Goal: Task Accomplishment & Management: Manage account settings

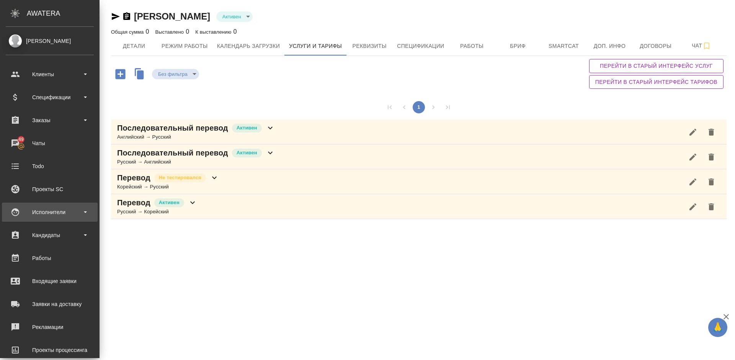
click at [49, 217] on div "Исполнители" at bounding box center [50, 211] width 88 height 11
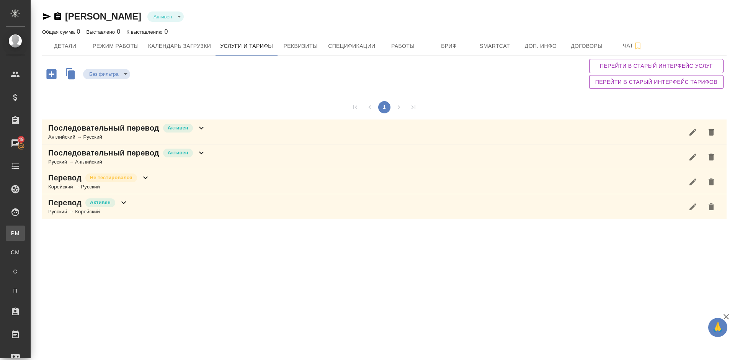
click at [25, 235] on link "PM Для PM/LQA" at bounding box center [15, 233] width 19 height 15
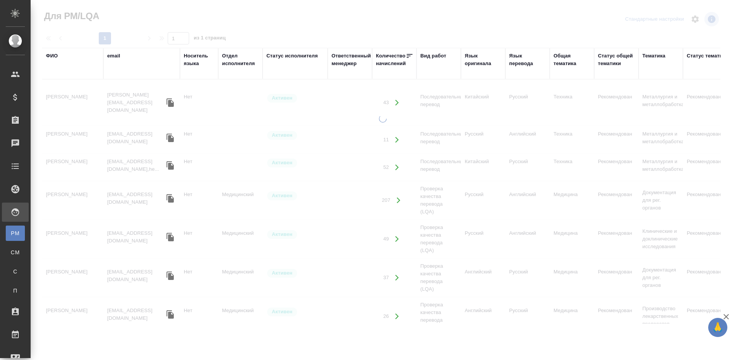
click at [56, 55] on div "ФИО" at bounding box center [52, 56] width 12 height 8
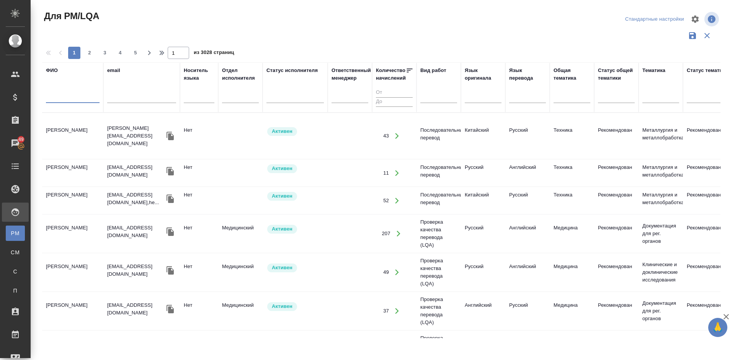
click at [76, 97] on input "text" at bounding box center [73, 98] width 54 height 10
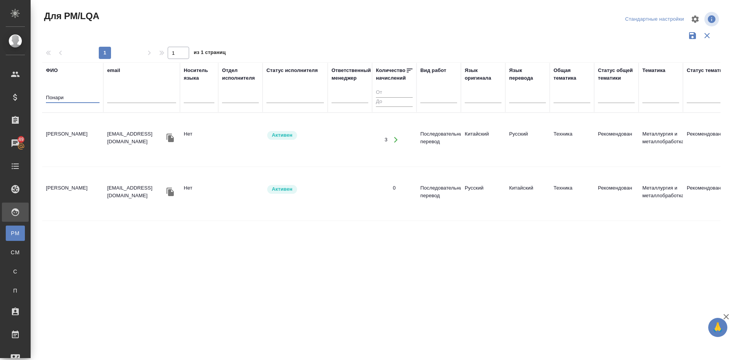
type input "Понари"
click at [81, 134] on td "Понарина Арина" at bounding box center [72, 139] width 61 height 27
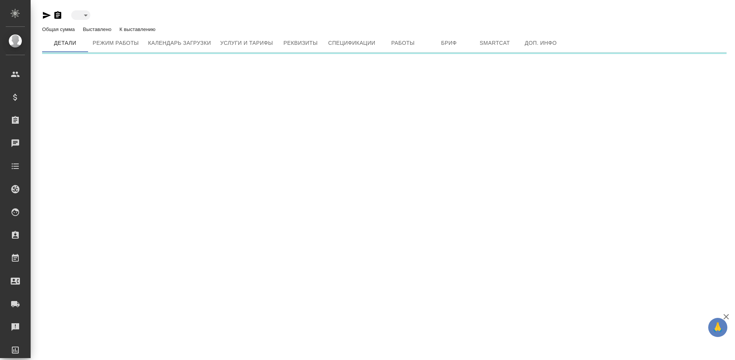
type input "active"
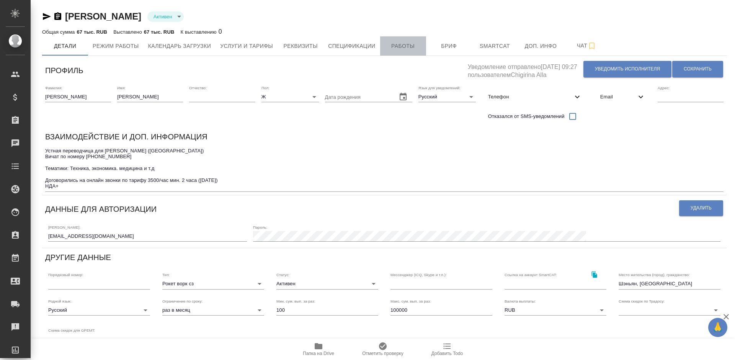
click at [405, 49] on span "Работы" at bounding box center [403, 46] width 37 height 10
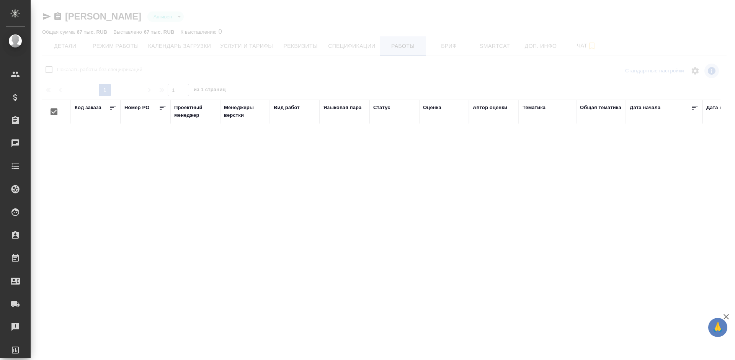
checkbox input "false"
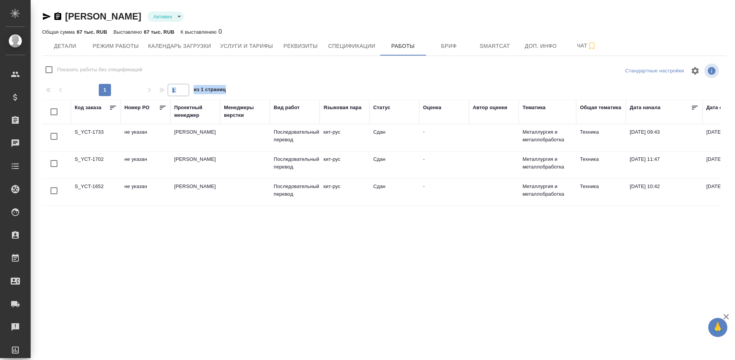
drag, startPoint x: 287, startPoint y: 173, endPoint x: 232, endPoint y: 228, distance: 78.5
click at [232, 228] on div "Показать работы без спецификаций Стандартные настройки 1 1 из 1 страниц Код зак…" at bounding box center [384, 180] width 685 height 237
click at [385, 250] on div "Код заказа Номер PO Проектный менеджер Менеджеры верстки Вид работ Языковая пар…" at bounding box center [381, 199] width 679 height 199
click at [232, 139] on td at bounding box center [245, 137] width 50 height 27
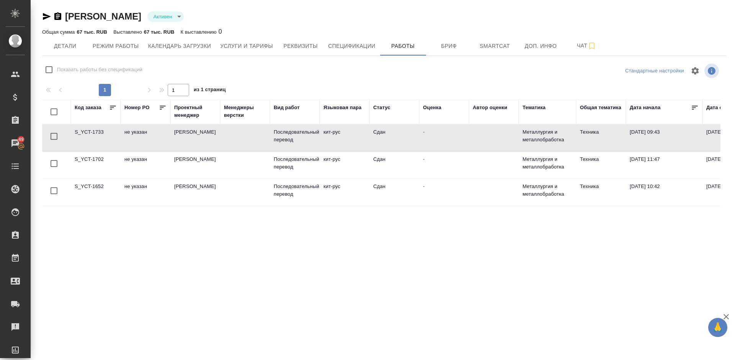
click at [232, 139] on td at bounding box center [245, 137] width 50 height 27
click at [69, 44] on span "Детали" at bounding box center [65, 46] width 37 height 10
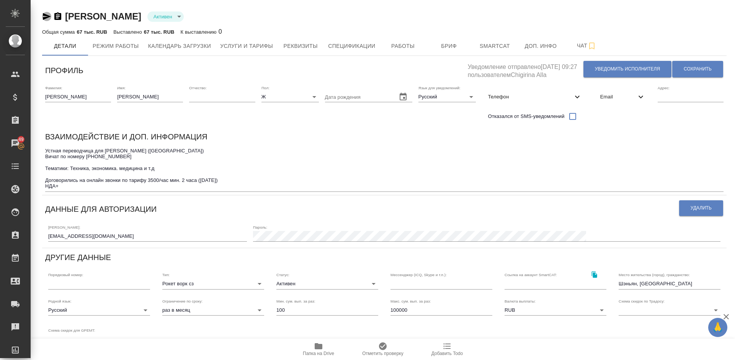
click at [45, 18] on icon "button" at bounding box center [47, 16] width 8 height 7
click at [358, 44] on span "Спецификации" at bounding box center [351, 46] width 47 height 10
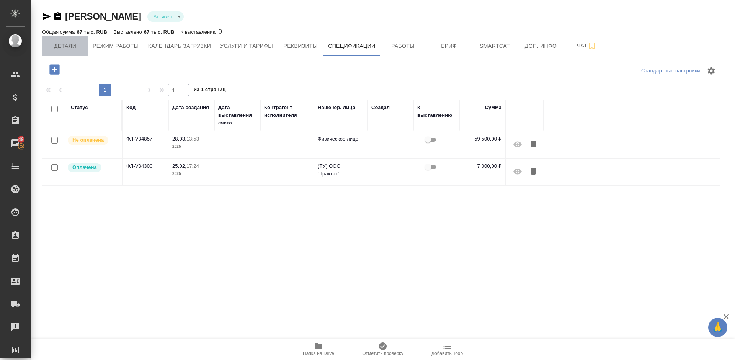
click at [70, 44] on span "Детали" at bounding box center [65, 46] width 37 height 10
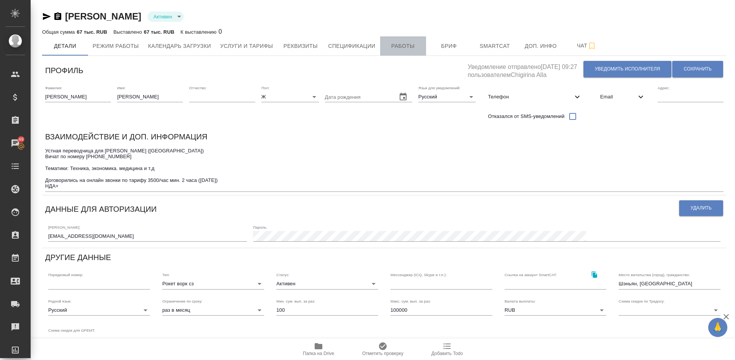
click at [403, 47] on span "Работы" at bounding box center [403, 46] width 37 height 10
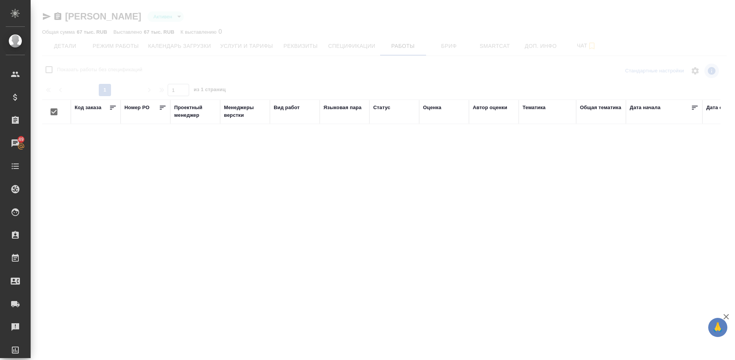
checkbox input "false"
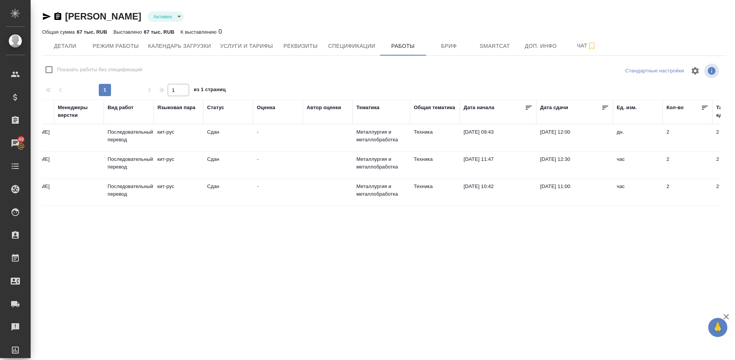
scroll to position [0, 188]
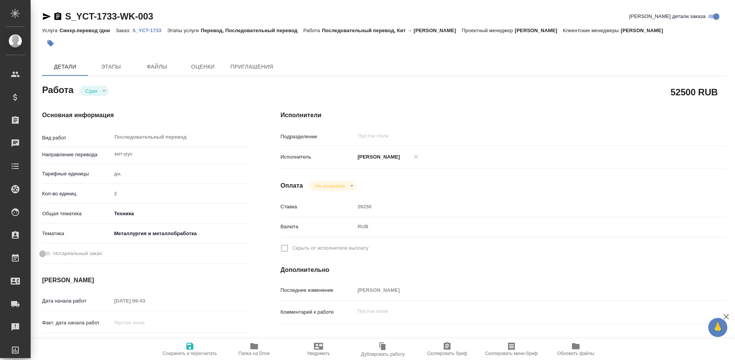
type textarea "x"
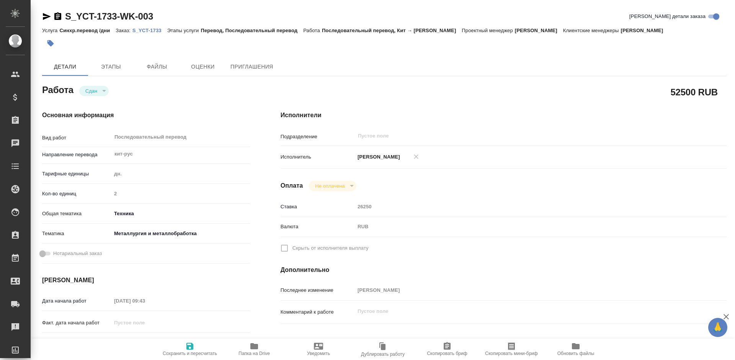
type textarea "x"
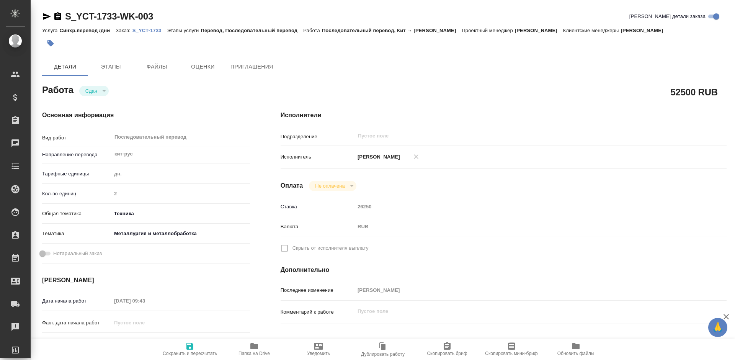
click at [46, 16] on icon "button" at bounding box center [47, 16] width 8 height 7
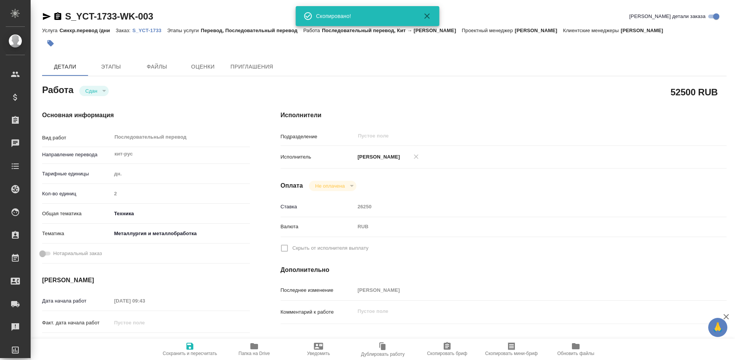
type textarea "x"
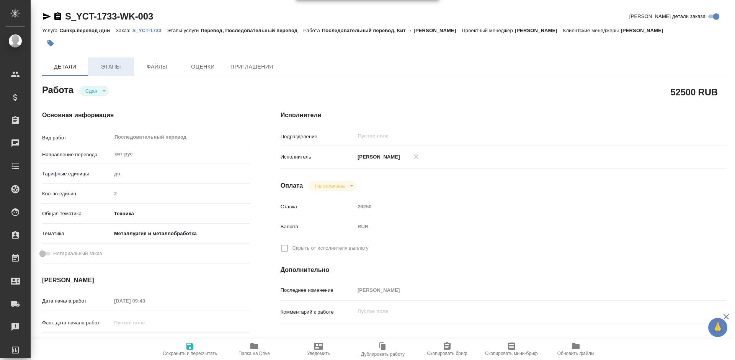
type textarea "x"
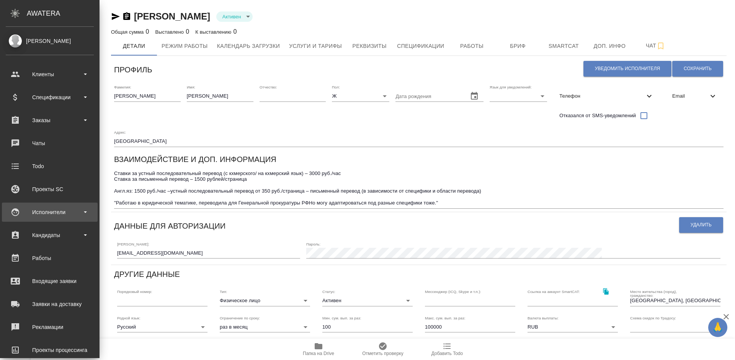
click at [61, 212] on div "Исполнители" at bounding box center [50, 211] width 88 height 11
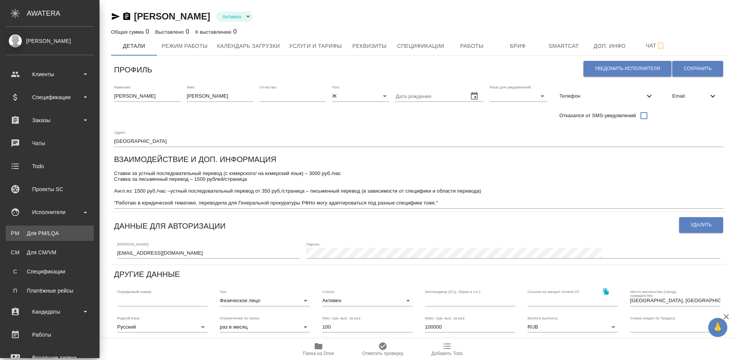
click at [72, 236] on link "PM Для PM/LQA" at bounding box center [50, 233] width 88 height 15
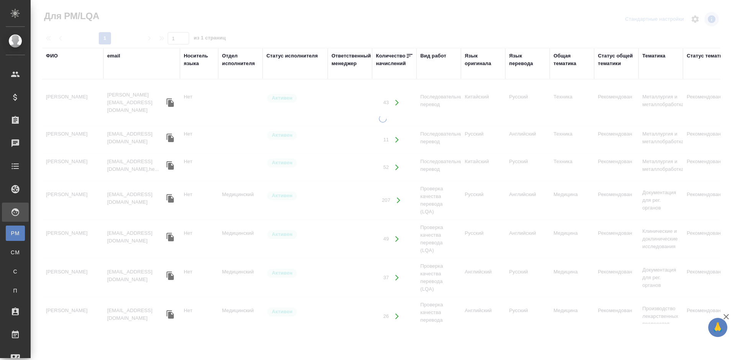
click at [55, 56] on div "ФИО" at bounding box center [52, 56] width 12 height 8
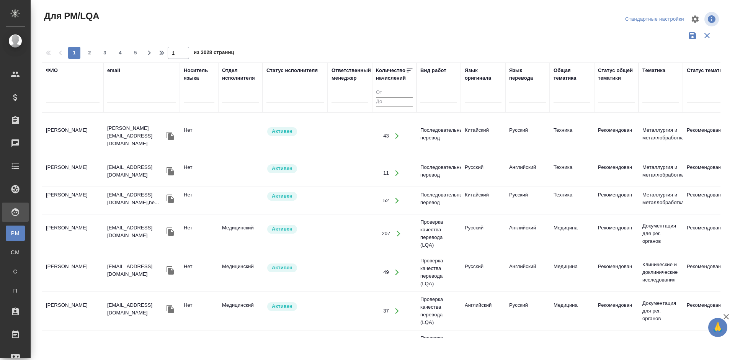
click at [76, 99] on input "text" at bounding box center [73, 98] width 54 height 10
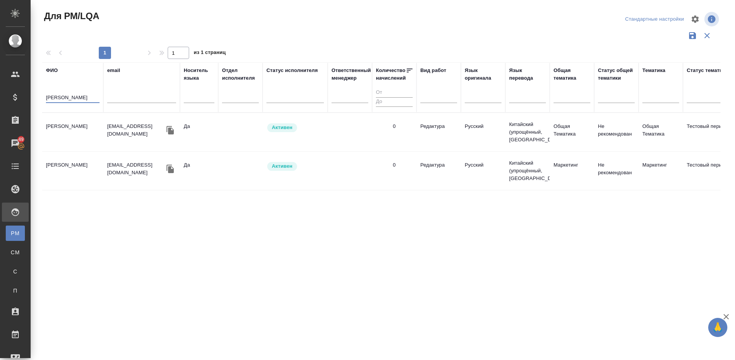
type input "Чжоу Пин"
click at [82, 138] on td "Чжоу Пин Пин" at bounding box center [72, 132] width 61 height 27
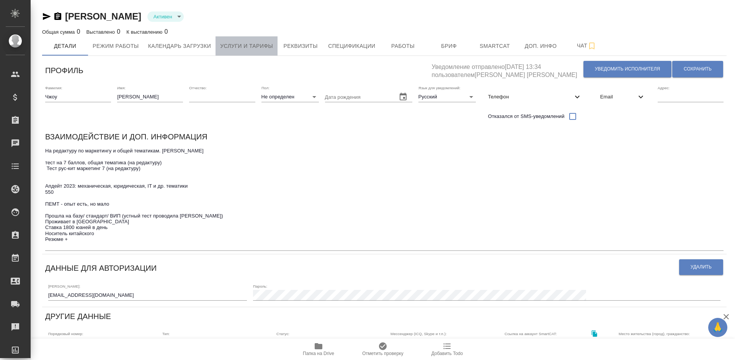
click at [257, 45] on span "Услуги и тарифы" at bounding box center [246, 46] width 53 height 10
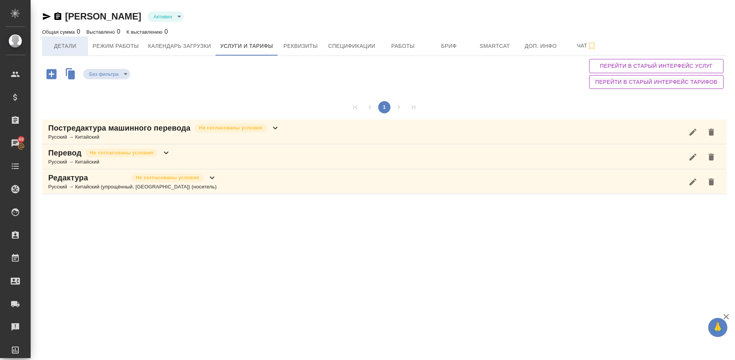
click at [65, 45] on span "Детали" at bounding box center [65, 46] width 37 height 10
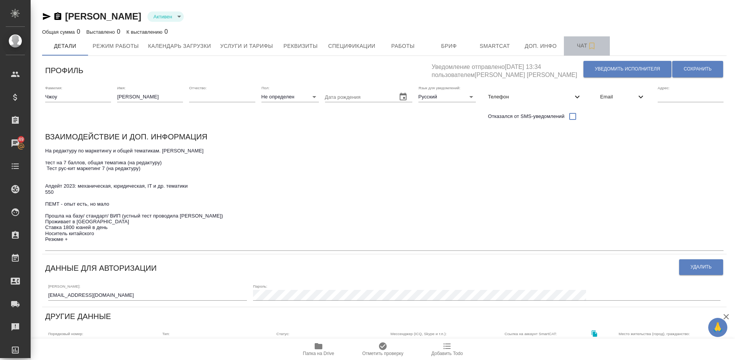
click at [579, 47] on span "Чат" at bounding box center [587, 46] width 37 height 10
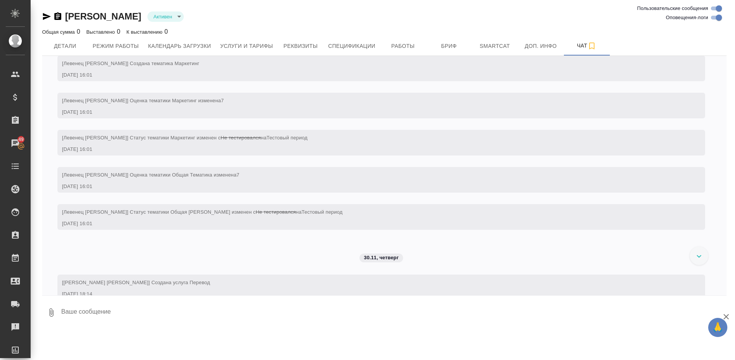
scroll to position [70, 0]
click at [260, 38] on button "Услуги и тарифы" at bounding box center [247, 45] width 62 height 19
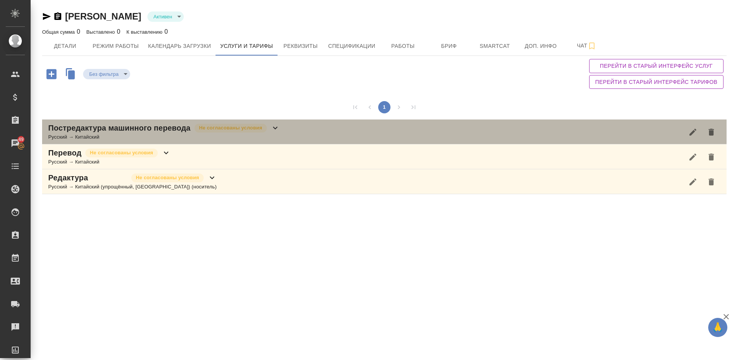
click at [280, 134] on div "Постредактура машинного перевода Не согласованы условия Русский → Китайский" at bounding box center [384, 131] width 685 height 25
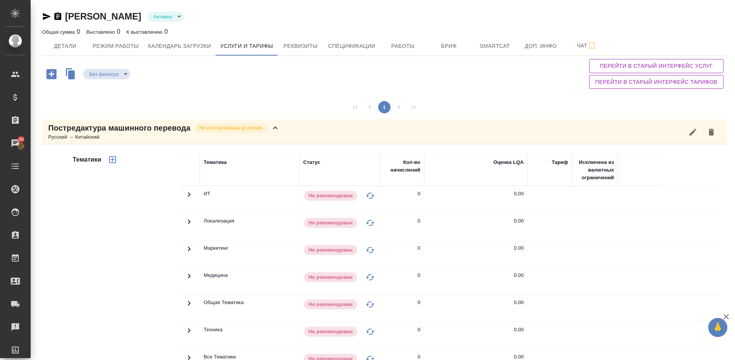
click at [125, 213] on div "Тематики" at bounding box center [126, 277] width 110 height 256
click at [279, 132] on icon at bounding box center [275, 127] width 9 height 9
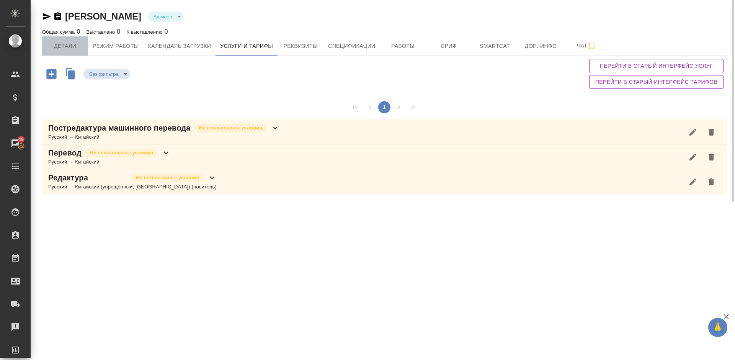
click at [68, 41] on span "Детали" at bounding box center [65, 46] width 37 height 10
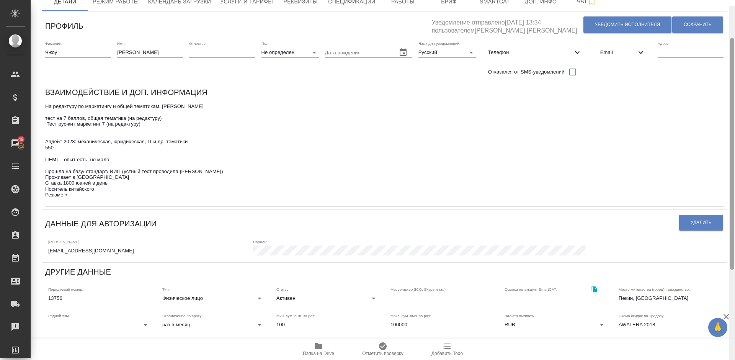
scroll to position [50, 0]
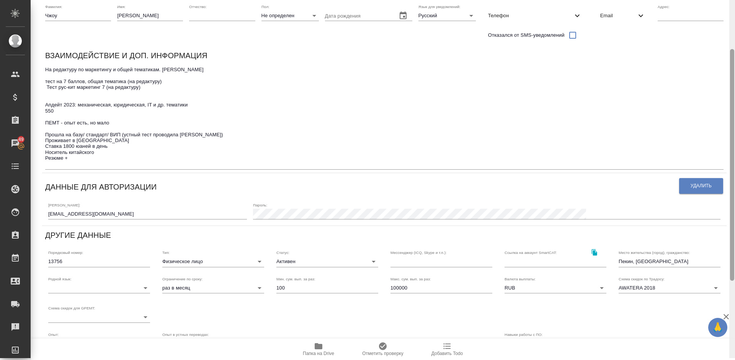
drag, startPoint x: 733, startPoint y: 65, endPoint x: 735, endPoint y: 126, distance: 60.5
click at [735, 126] on div at bounding box center [733, 178] width 6 height 360
click at [135, 287] on body "🙏 .cls-1 fill:#fff; AWATERA Lazareva Anastasia Клиенты Спецификации Заказы 49 Ч…" at bounding box center [367, 180] width 735 height 360
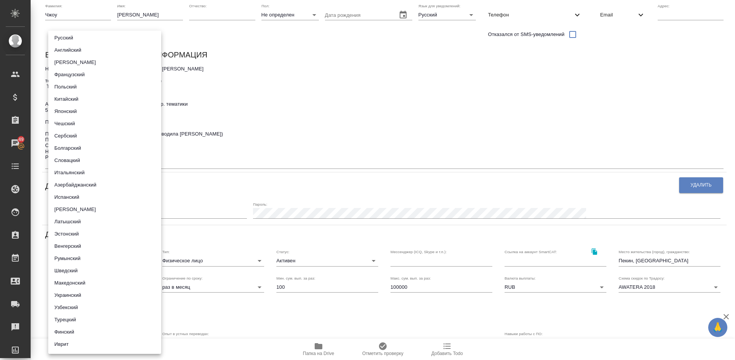
scroll to position [0, 0]
click at [82, 102] on li "Китайский" at bounding box center [104, 101] width 113 height 12
type input "5b23e16b512f265610b60601"
click at [550, 105] on div at bounding box center [367, 180] width 735 height 360
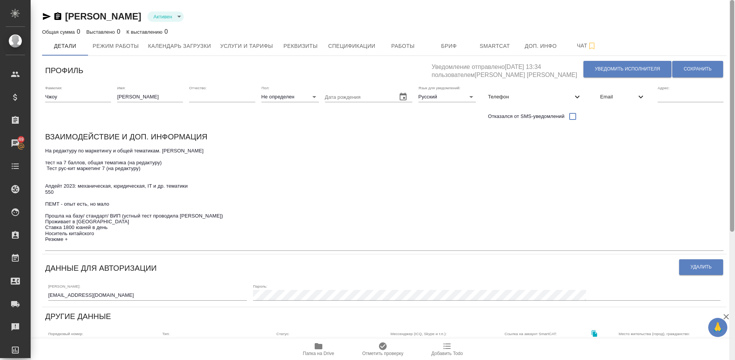
drag, startPoint x: 732, startPoint y: 86, endPoint x: 735, endPoint y: 16, distance: 70.1
click at [735, 16] on div at bounding box center [733, 180] width 6 height 360
click at [689, 68] on span "Сохранить" at bounding box center [698, 69] width 28 height 7
click at [317, 349] on icon "button" at bounding box center [319, 346] width 8 height 6
click at [243, 47] on span "Услуги и тарифы" at bounding box center [246, 46] width 53 height 10
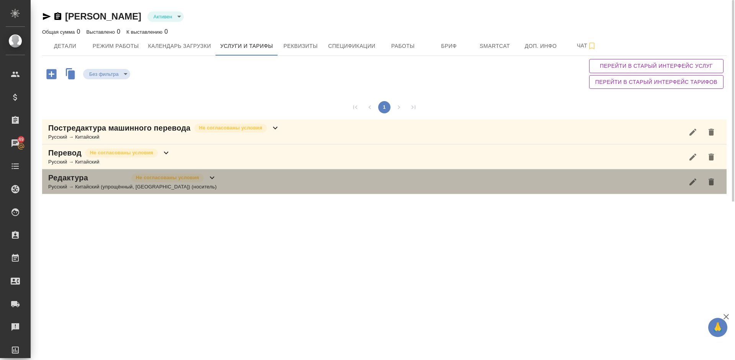
click at [207, 179] on div "Редактура Не согласованы условия Русский → Китайский (упрощённый, КНР) (носител…" at bounding box center [384, 181] width 685 height 25
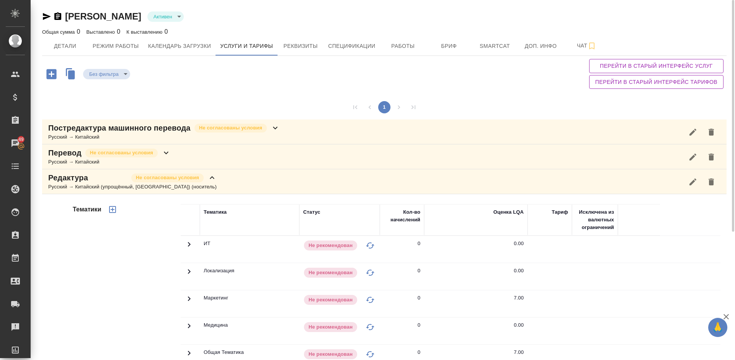
click at [128, 281] on div "Тематики" at bounding box center [126, 327] width 110 height 256
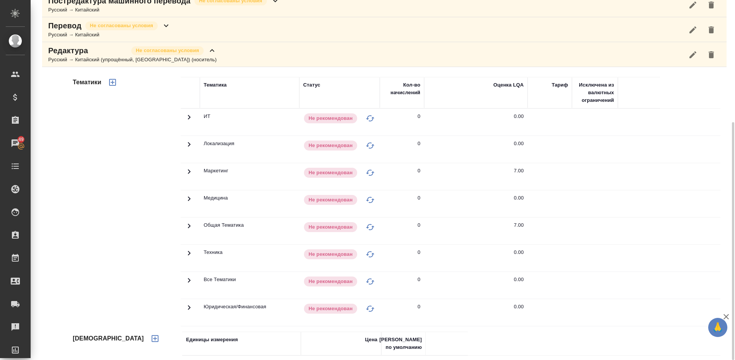
scroll to position [150, 0]
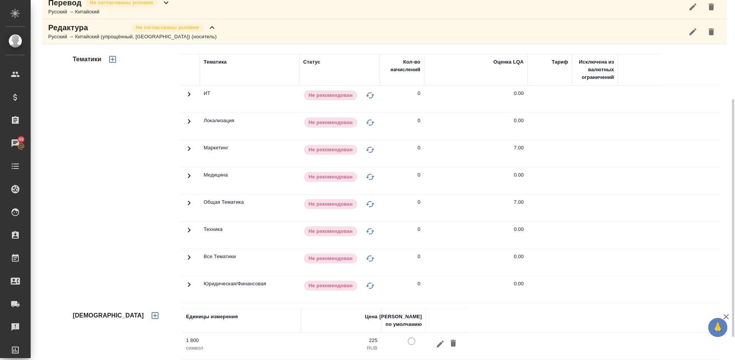
click at [189, 99] on icon at bounding box center [189, 94] width 9 height 9
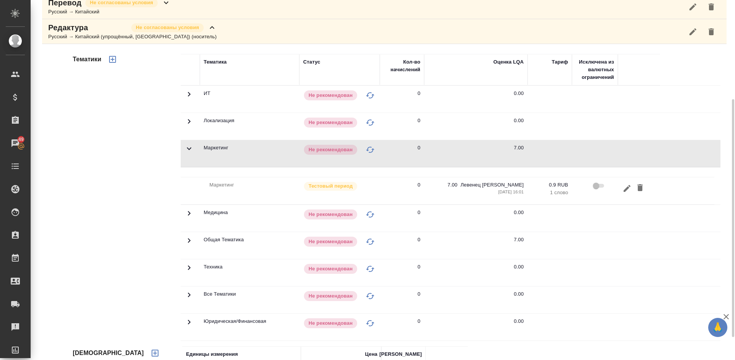
click at [189, 99] on icon at bounding box center [189, 94] width 9 height 9
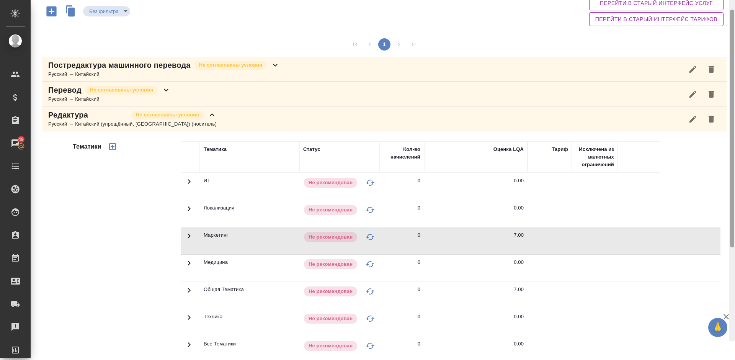
scroll to position [33, 0]
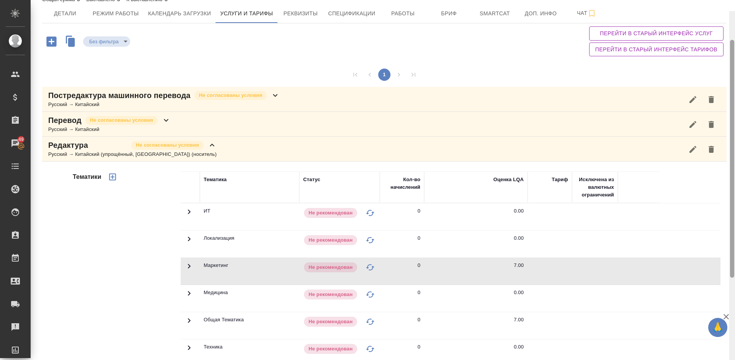
drag, startPoint x: 734, startPoint y: 124, endPoint x: 735, endPoint y: 47, distance: 77.7
click at [735, 47] on div at bounding box center [733, 191] width 6 height 360
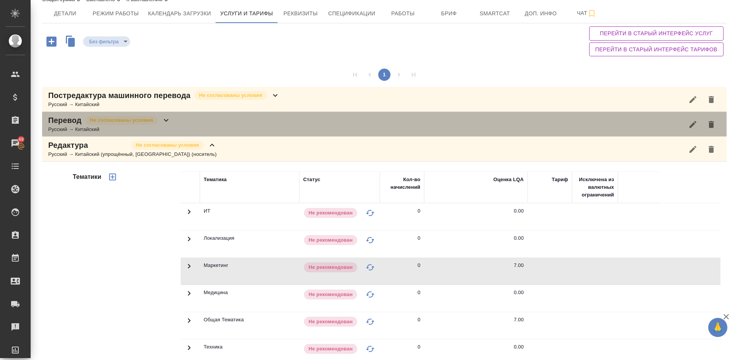
click at [198, 128] on div "Перевод Не согласованы условия Русский → Китайский" at bounding box center [384, 124] width 685 height 25
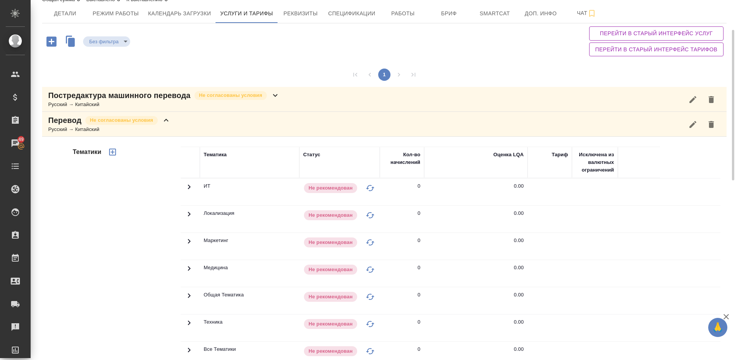
scroll to position [10, 0]
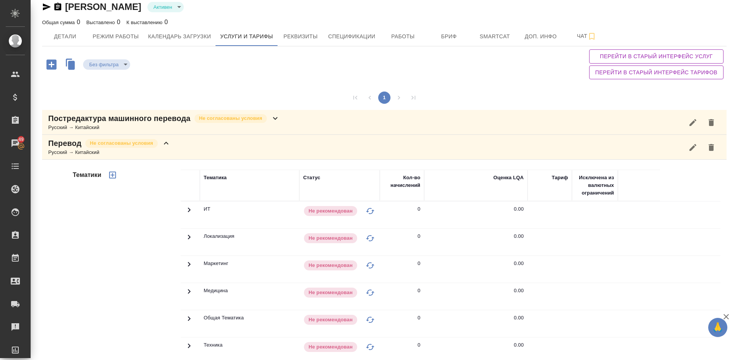
click at [169, 149] on div "Русский → Китайский" at bounding box center [109, 153] width 123 height 8
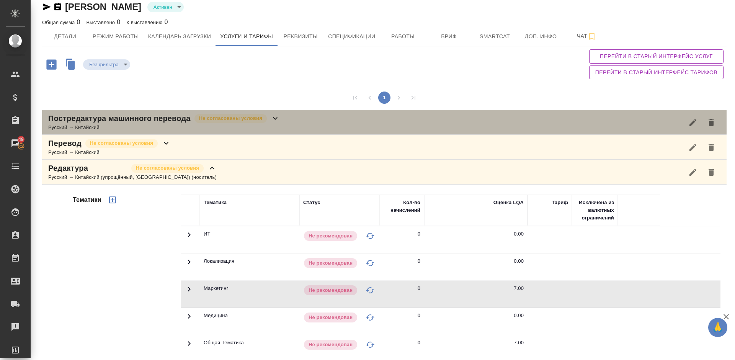
click at [286, 124] on div "Постредактура машинного перевода Не согласованы условия Русский → Китайский" at bounding box center [384, 122] width 685 height 25
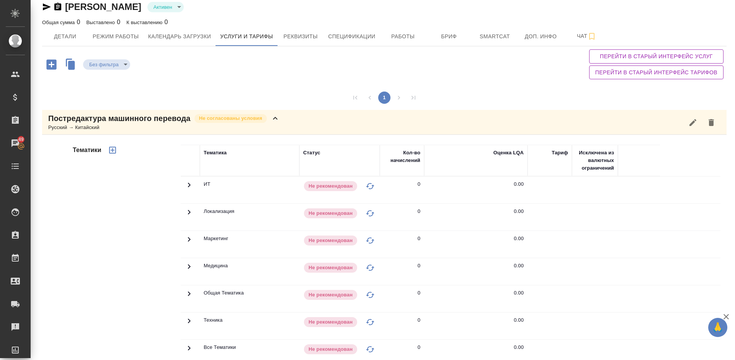
click at [123, 227] on div "Тематики" at bounding box center [126, 267] width 110 height 256
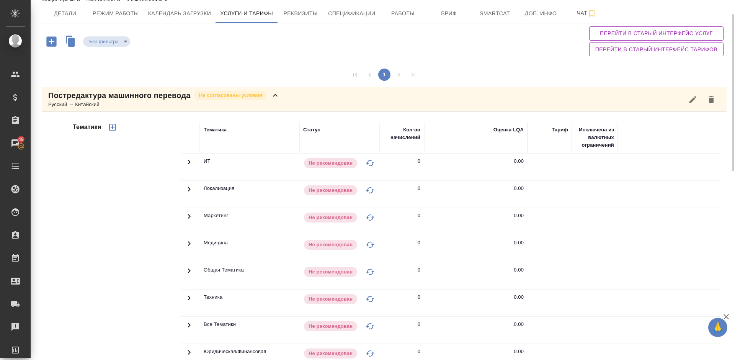
scroll to position [0, 0]
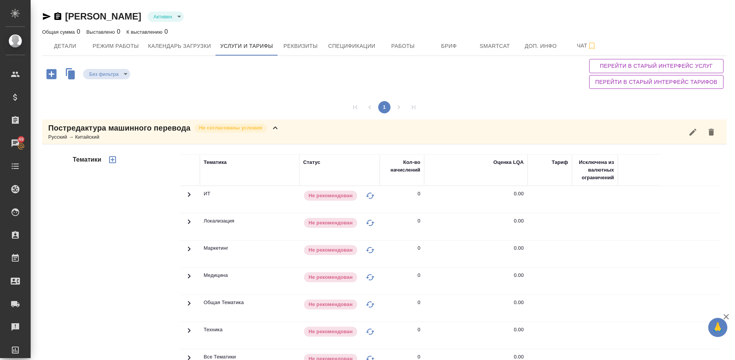
click at [278, 133] on div "Русский → Китайский" at bounding box center [164, 137] width 232 height 8
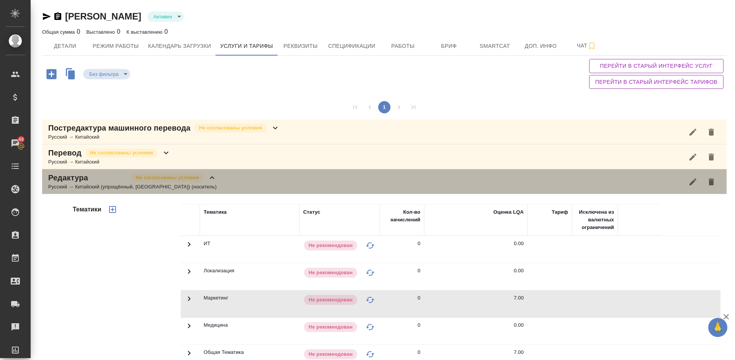
click at [190, 186] on div "Редактура Не согласованы условия Русский → Китайский (упрощённый, КНР) (носител…" at bounding box center [384, 181] width 685 height 25
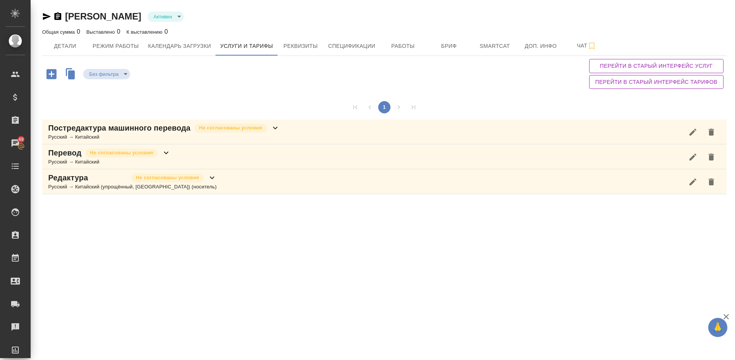
click at [275, 129] on icon at bounding box center [275, 128] width 5 height 3
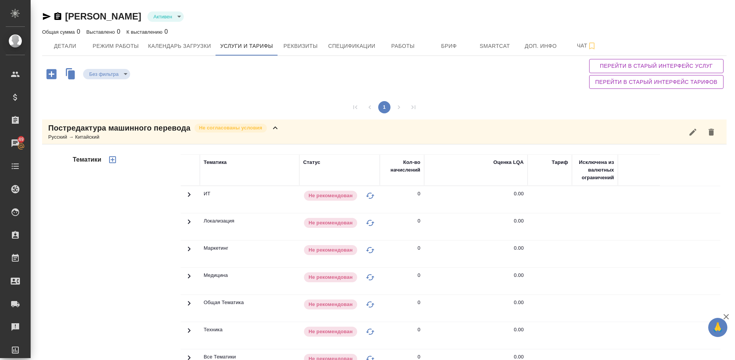
click at [111, 160] on icon "button" at bounding box center [112, 159] width 9 height 9
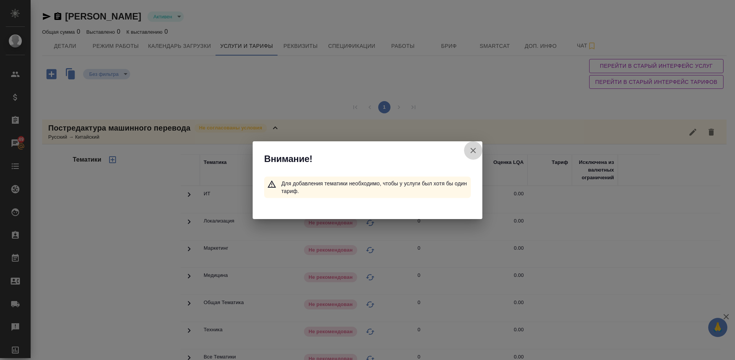
click at [473, 148] on icon "button" at bounding box center [473, 150] width 9 height 9
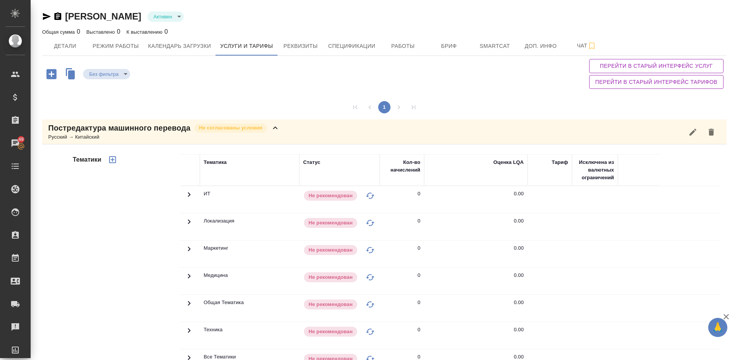
click at [694, 129] on icon "button" at bounding box center [693, 132] width 9 height 9
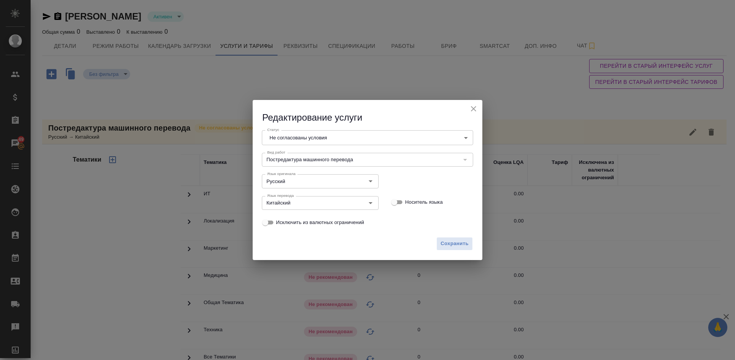
click at [407, 135] on body "🙏 .cls-1 fill:#fff; AWATERA Lazareva Anastasia Клиенты Спецификации Заказы 49 Ч…" at bounding box center [367, 180] width 735 height 360
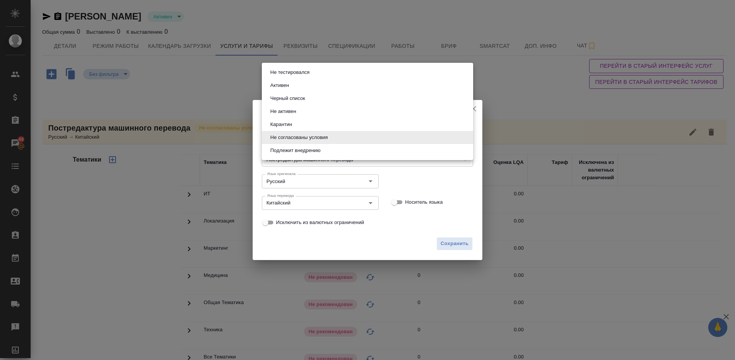
click at [322, 86] on li "Активен" at bounding box center [367, 85] width 211 height 13
type input "active"
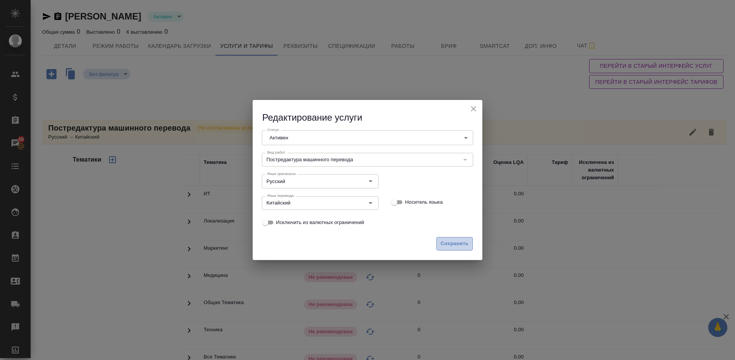
click at [466, 242] on span "Сохранить" at bounding box center [455, 243] width 28 height 9
click at [450, 242] on span "Сохранить" at bounding box center [455, 243] width 28 height 9
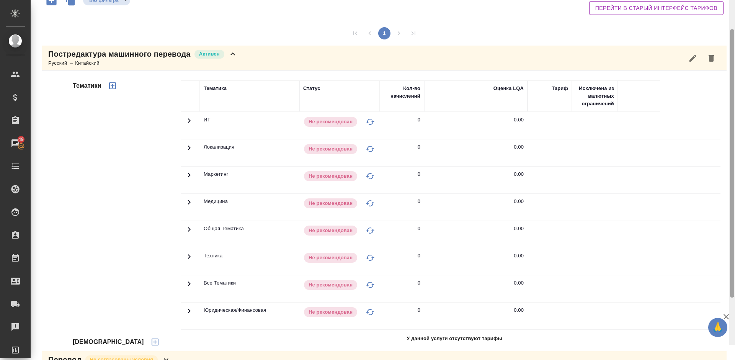
scroll to position [122, 0]
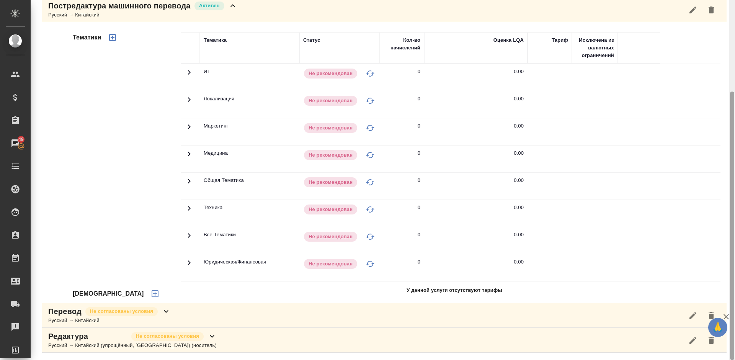
drag, startPoint x: 733, startPoint y: 64, endPoint x: 735, endPoint y: 136, distance: 72.0
click at [735, 136] on div at bounding box center [733, 180] width 6 height 360
click at [152, 295] on icon "button" at bounding box center [155, 293] width 7 height 7
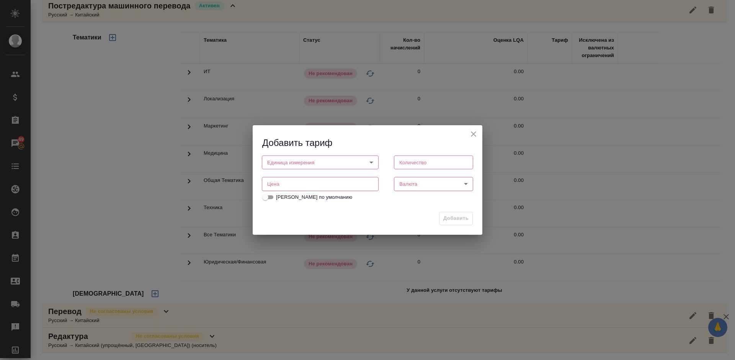
click at [298, 167] on body "🙏 .cls-1 fill:#fff; AWATERA Lazareva Anastasia Клиенты Спецификации Заказы 49 Ч…" at bounding box center [367, 180] width 735 height 360
click at [301, 192] on li "слово" at bounding box center [320, 188] width 117 height 13
type input "5a8b1489cc6b4906c91bfd90"
type input "1"
click at [308, 187] on input "number" at bounding box center [320, 184] width 117 height 14
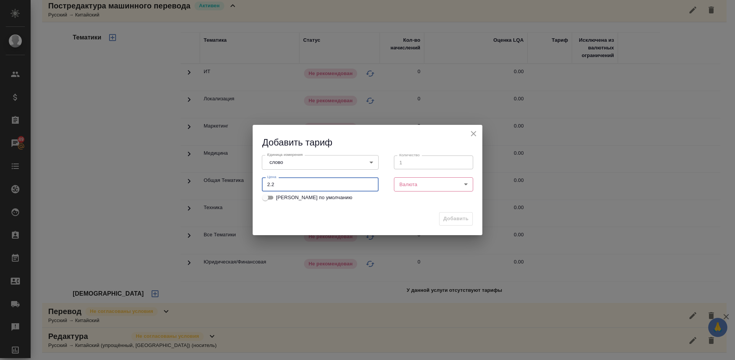
type input "2.2"
click at [414, 181] on body "🙏 .cls-1 fill:#fff; AWATERA Lazareva Anastasia Клиенты Спецификации Заказы 49 Ч…" at bounding box center [367, 180] width 735 height 360
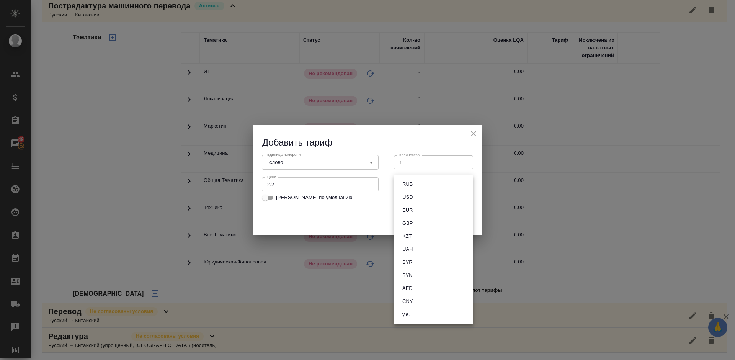
click at [415, 183] on button "RUB" at bounding box center [407, 184] width 15 height 8
type input "RUB"
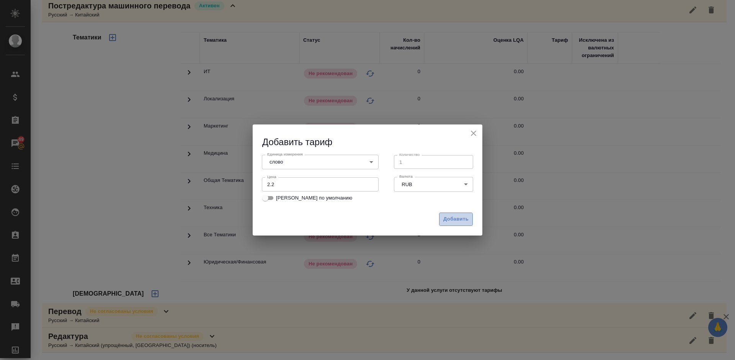
click at [450, 217] on span "Добавить" at bounding box center [455, 219] width 25 height 9
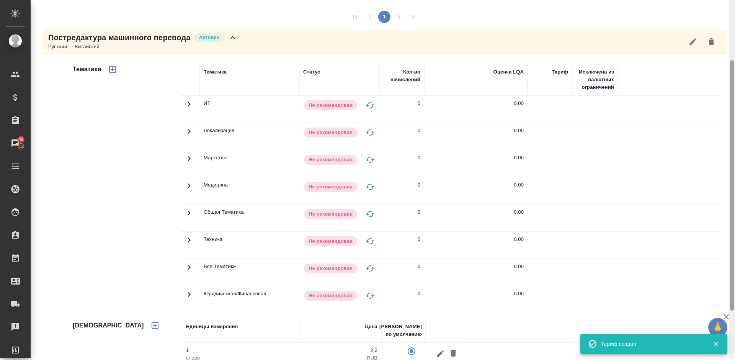
drag, startPoint x: 733, startPoint y: 125, endPoint x: 735, endPoint y: 100, distance: 25.3
click at [735, 100] on div at bounding box center [733, 178] width 6 height 360
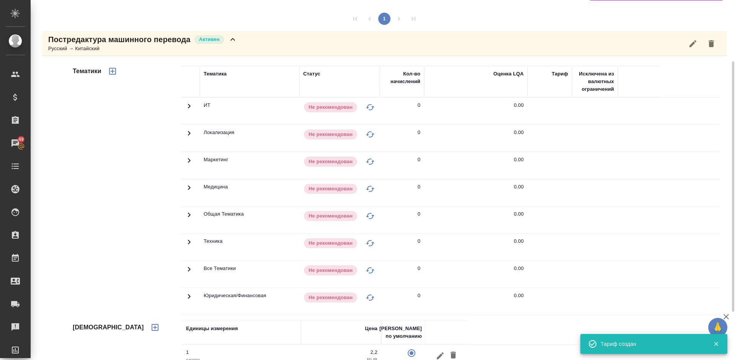
click at [115, 72] on icon "button" at bounding box center [112, 71] width 7 height 7
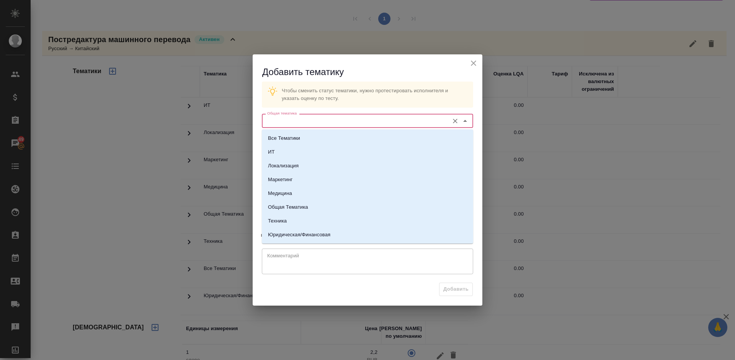
click at [335, 120] on input "Общая тематика" at bounding box center [354, 120] width 181 height 9
click at [311, 177] on li "Маркетинг" at bounding box center [367, 180] width 211 height 14
type input "Маркетинг"
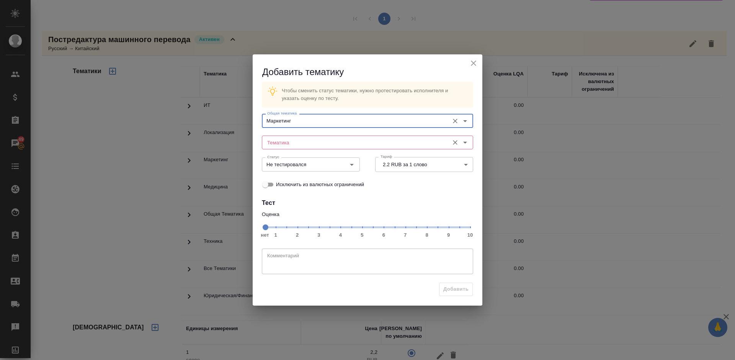
click at [335, 145] on input "Тематика" at bounding box center [354, 142] width 181 height 9
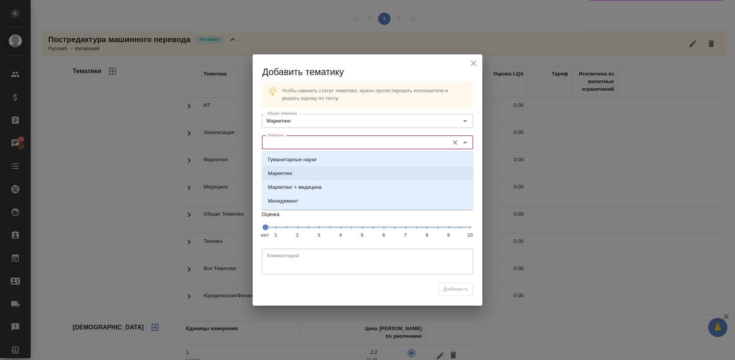
click at [326, 175] on li "Маркетинг" at bounding box center [367, 174] width 211 height 14
type input "Маркетинг"
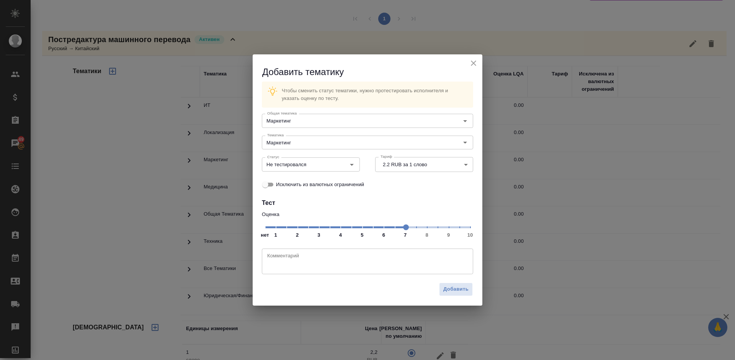
drag, startPoint x: 265, startPoint y: 227, endPoint x: 409, endPoint y: 228, distance: 144.8
click at [409, 228] on span at bounding box center [406, 227] width 6 height 6
click at [332, 164] on div "Не тестировался Статус" at bounding box center [311, 164] width 98 height 14
click at [326, 164] on input "Не тестировался" at bounding box center [298, 164] width 68 height 9
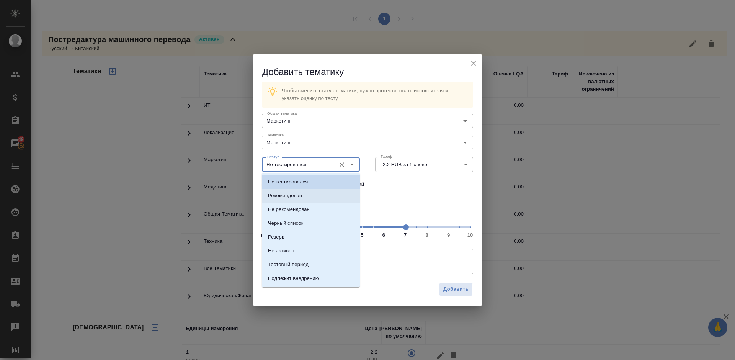
click at [320, 196] on li "Рекомендован" at bounding box center [311, 196] width 98 height 14
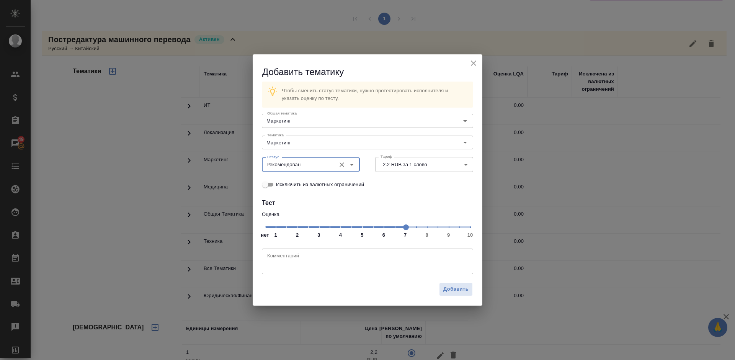
click at [322, 161] on input "Рекомендован" at bounding box center [298, 164] width 68 height 9
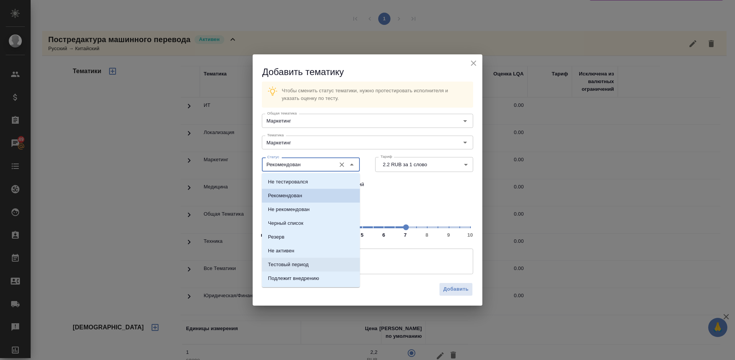
click at [314, 265] on li "Тестовый период" at bounding box center [311, 265] width 98 height 14
type input "Тестовый период"
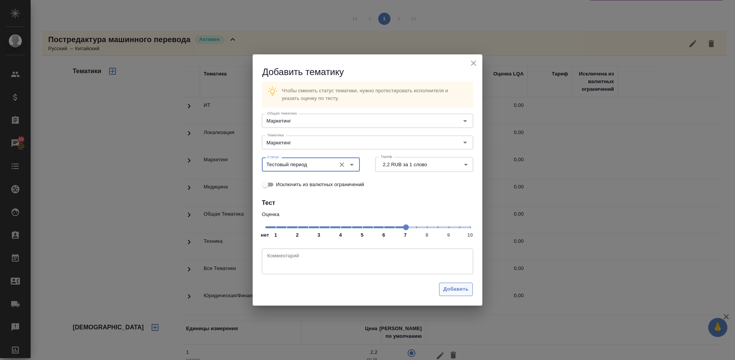
click at [454, 289] on span "Добавить" at bounding box center [455, 289] width 25 height 9
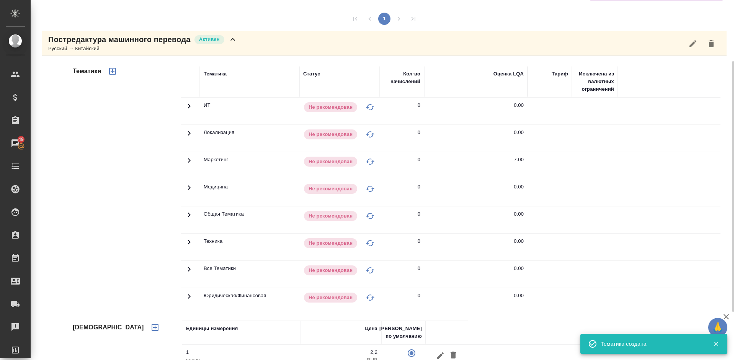
click at [111, 75] on icon "button" at bounding box center [112, 71] width 9 height 9
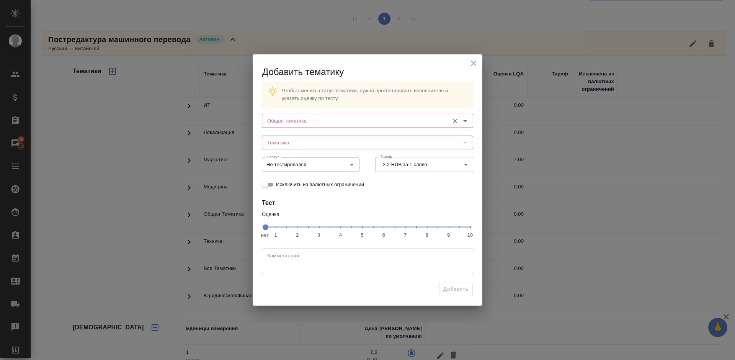
click at [340, 125] on input "Общая тематика" at bounding box center [354, 120] width 181 height 9
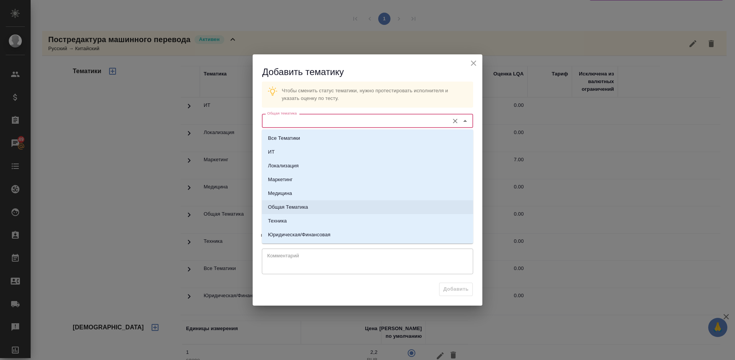
click at [316, 204] on li "Общая Тематика" at bounding box center [367, 207] width 211 height 14
type input "Общая Тематика"
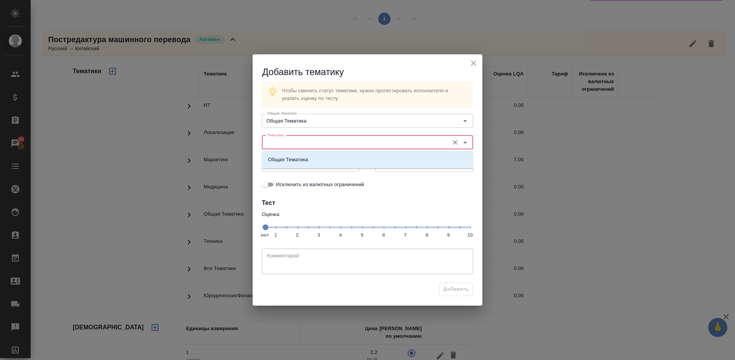
click at [307, 144] on input "Тематика" at bounding box center [354, 142] width 181 height 9
click at [310, 162] on li "Общая Тематика" at bounding box center [367, 160] width 211 height 14
type input "Общая Тематика"
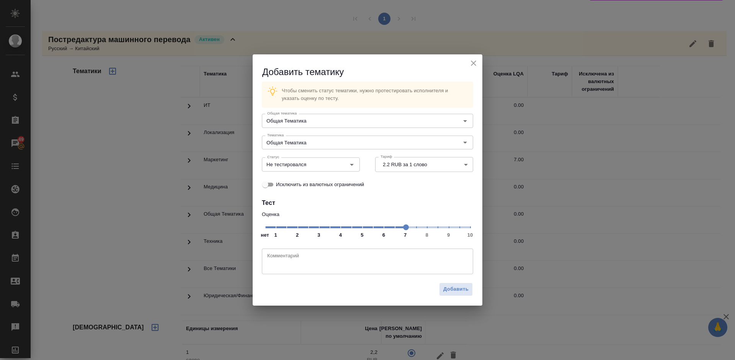
drag, startPoint x: 372, startPoint y: 229, endPoint x: 406, endPoint y: 227, distance: 33.7
click at [406, 227] on span at bounding box center [406, 227] width 6 height 6
click at [330, 161] on input "Не тестировался" at bounding box center [298, 164] width 68 height 9
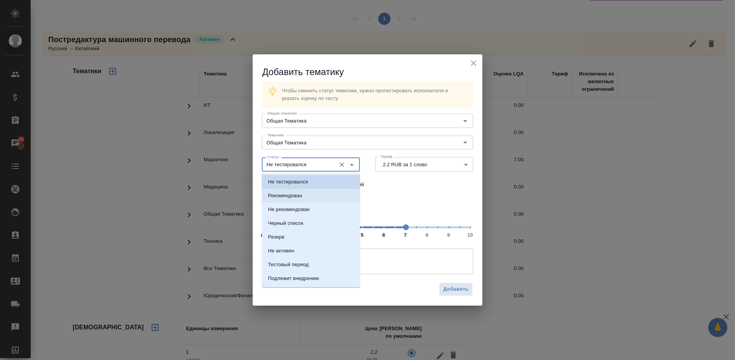
click at [313, 193] on li "Рекомендован" at bounding box center [311, 196] width 98 height 14
type input "Рекомендован"
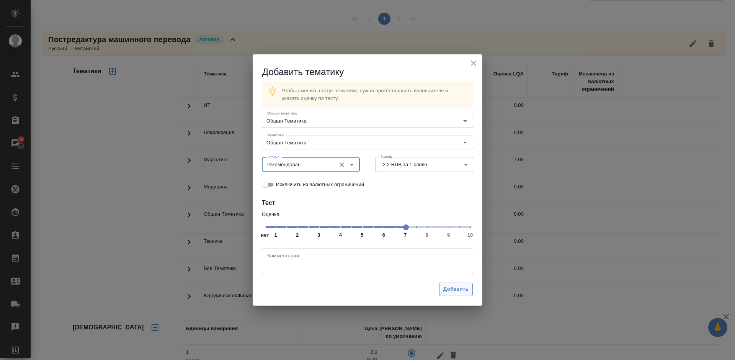
click at [458, 288] on span "Добавить" at bounding box center [455, 289] width 25 height 9
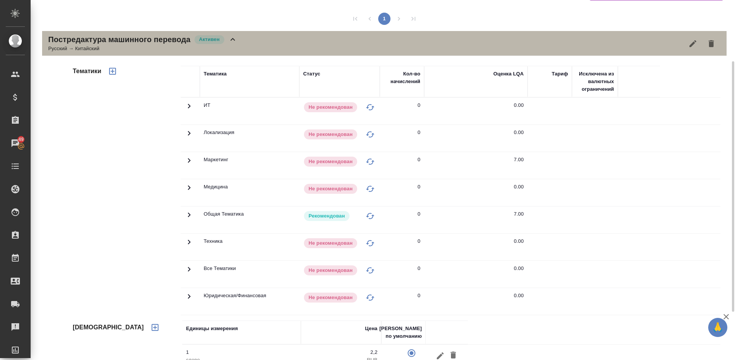
click at [235, 45] on div "Русский → Китайский" at bounding box center [142, 49] width 189 height 8
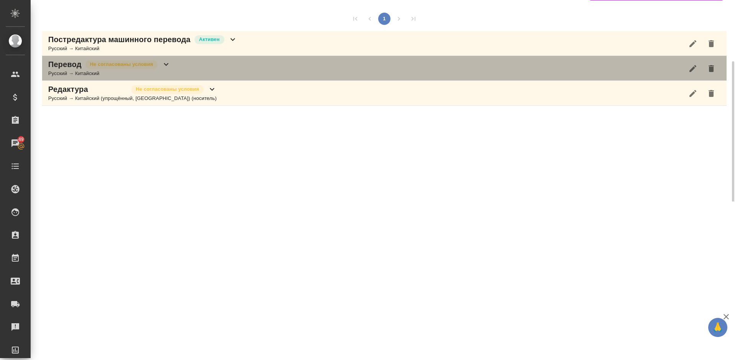
click at [199, 66] on div "Перевод Не согласованы условия Русский → Китайский" at bounding box center [384, 68] width 685 height 25
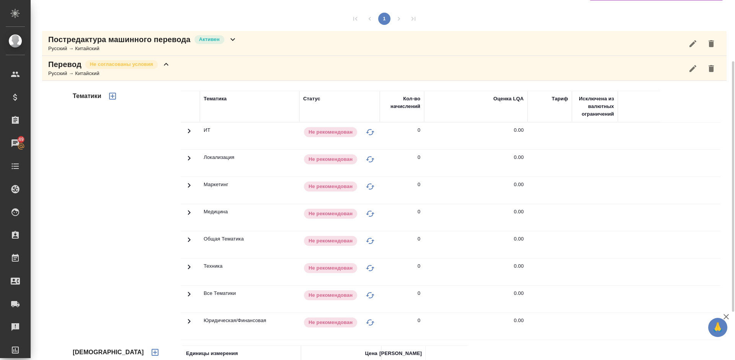
click at [697, 69] on icon "button" at bounding box center [693, 68] width 9 height 9
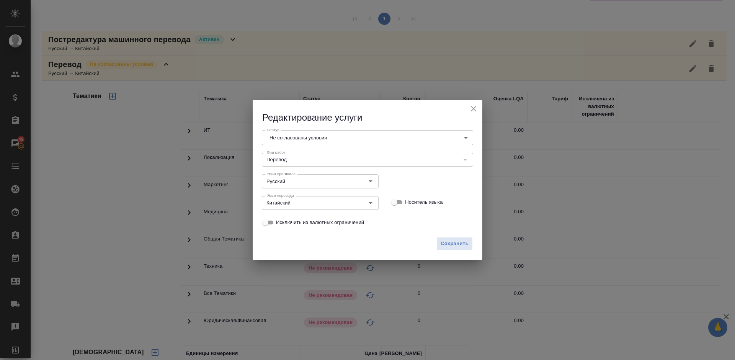
click at [386, 137] on body "🙏 .cls-1 fill:#fff; AWATERA Lazareva Anastasia Клиенты Спецификации Заказы 49 Ч…" at bounding box center [367, 180] width 735 height 360
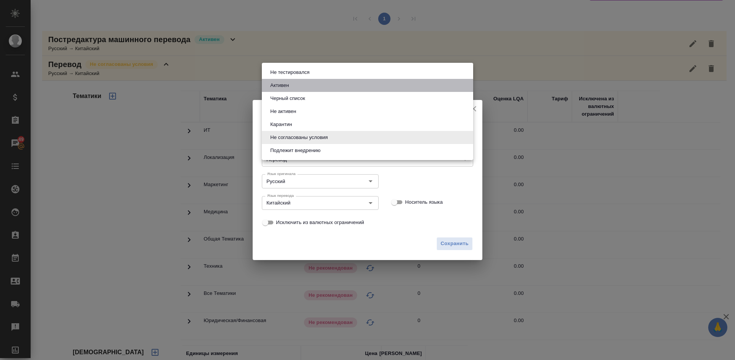
click at [322, 87] on li "Активен" at bounding box center [367, 85] width 211 height 13
type input "active"
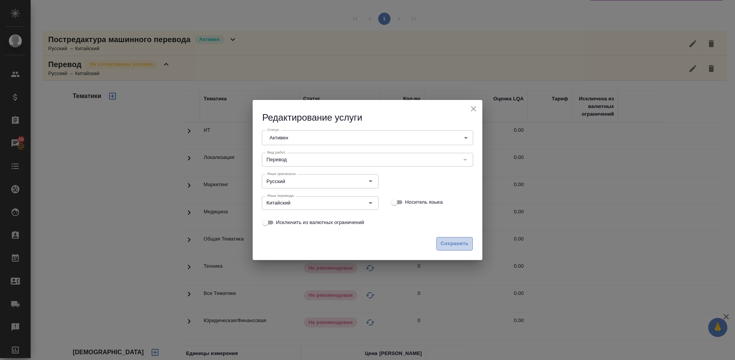
click at [453, 244] on span "Сохранить" at bounding box center [455, 243] width 28 height 9
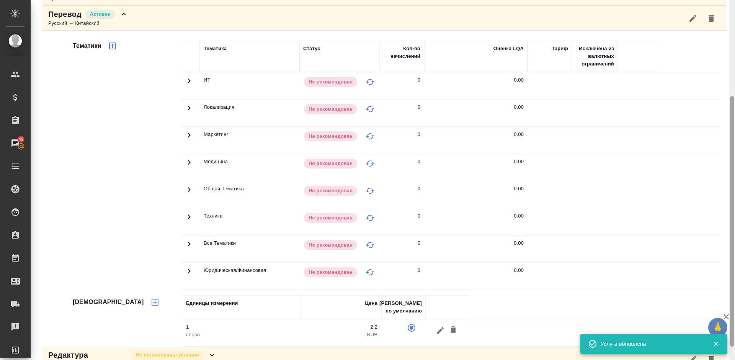
drag, startPoint x: 733, startPoint y: 95, endPoint x: 735, endPoint y: 126, distance: 30.7
click at [735, 128] on div at bounding box center [733, 180] width 6 height 360
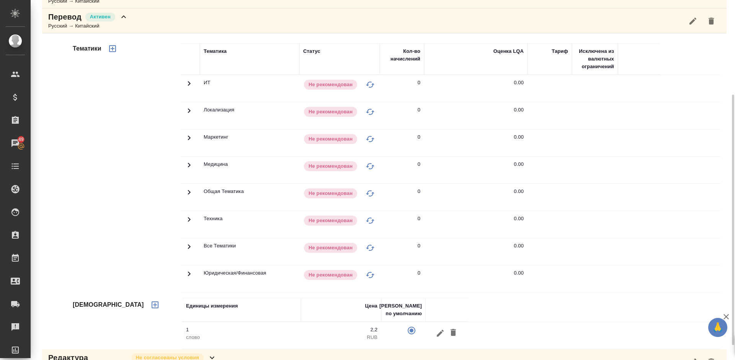
click at [111, 50] on icon "button" at bounding box center [112, 48] width 9 height 9
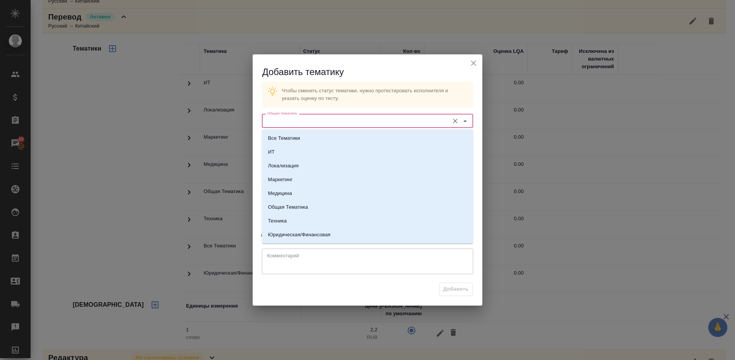
click at [314, 123] on input "Общая тематика" at bounding box center [354, 120] width 181 height 9
click at [310, 206] on li "Общая Тематика" at bounding box center [367, 207] width 211 height 14
type input "Общая Тематика"
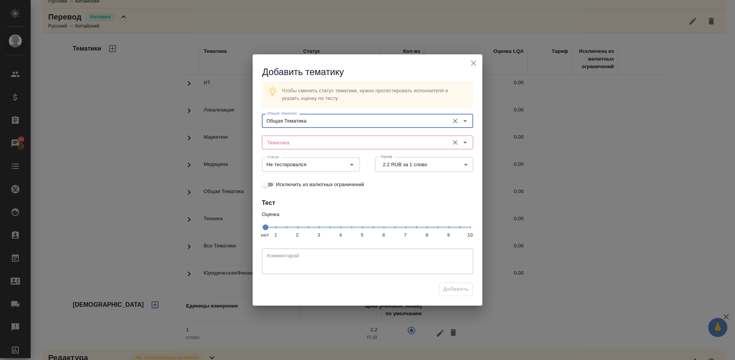
click at [301, 144] on input "Тематика" at bounding box center [354, 142] width 181 height 9
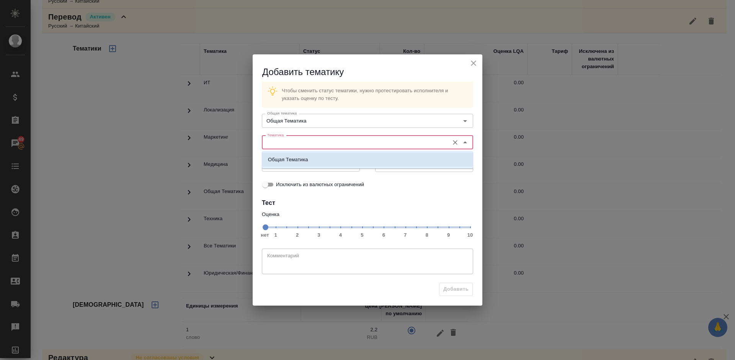
click at [303, 155] on li "Общая Тематика" at bounding box center [367, 160] width 211 height 14
type input "Общая Тематика"
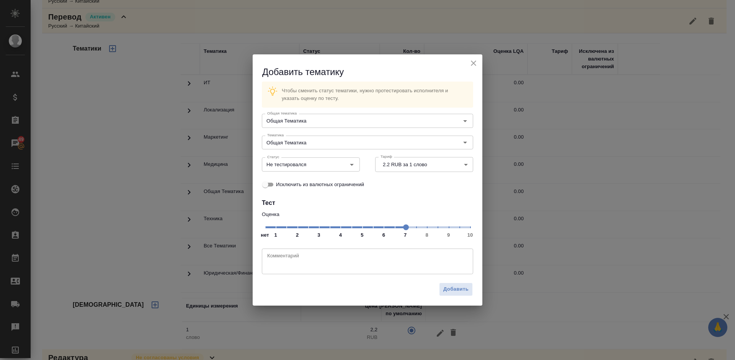
drag, startPoint x: 268, startPoint y: 227, endPoint x: 406, endPoint y: 228, distance: 137.9
click at [406, 228] on span at bounding box center [406, 227] width 6 height 6
click at [317, 163] on input "Не тестировался" at bounding box center [298, 164] width 68 height 9
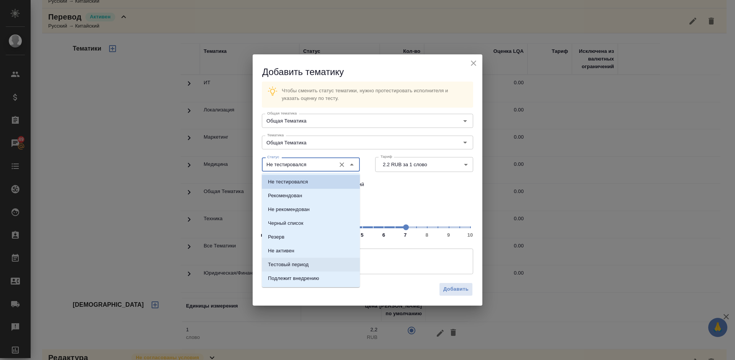
click at [309, 264] on li "Тестовый период" at bounding box center [311, 265] width 98 height 14
type input "Тестовый период"
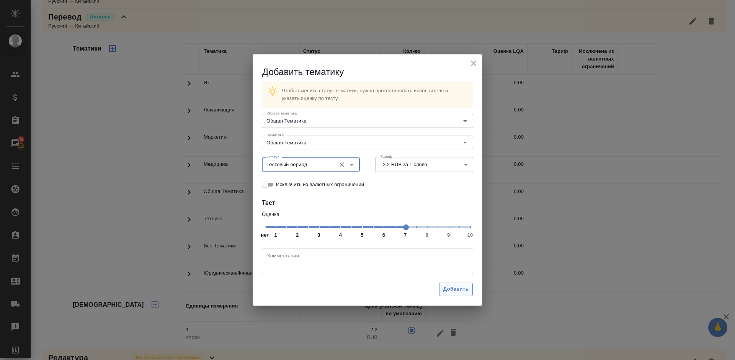
click at [455, 287] on span "Добавить" at bounding box center [455, 289] width 25 height 9
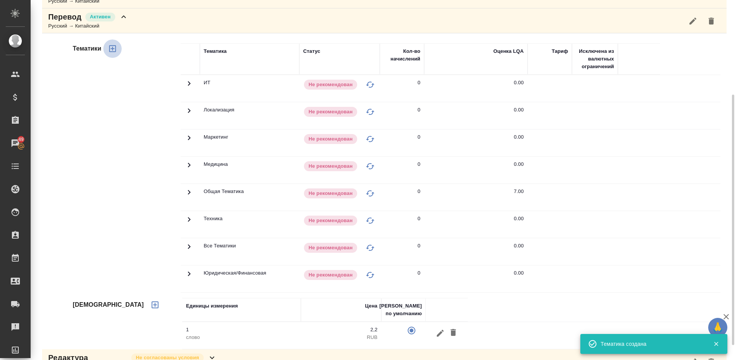
click at [112, 48] on icon "button" at bounding box center [112, 48] width 9 height 9
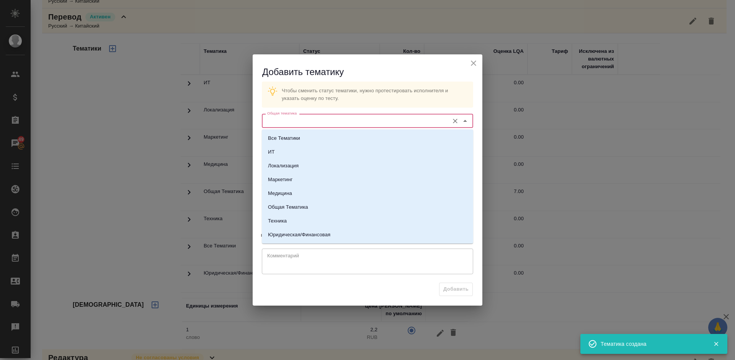
click at [325, 121] on input "Общая тематика" at bounding box center [354, 120] width 181 height 9
click at [306, 182] on li "Маркетинг" at bounding box center [367, 180] width 211 height 14
type input "Маркетинг"
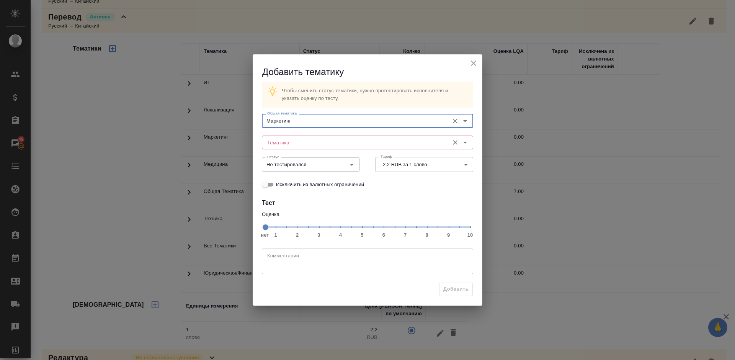
click at [306, 145] on input "Тематика" at bounding box center [354, 142] width 181 height 9
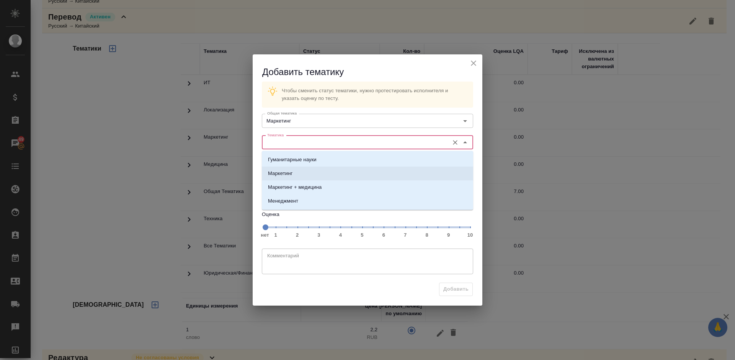
click at [307, 176] on li "Маркетинг" at bounding box center [367, 174] width 211 height 14
type input "Маркетинг"
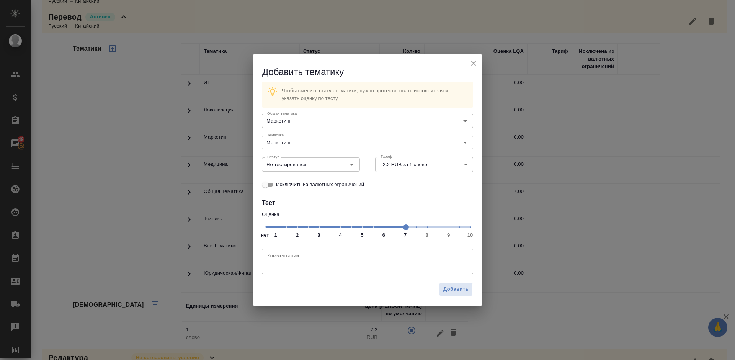
drag, startPoint x: 384, startPoint y: 230, endPoint x: 403, endPoint y: 230, distance: 19.1
click at [403, 230] on span at bounding box center [406, 227] width 6 height 6
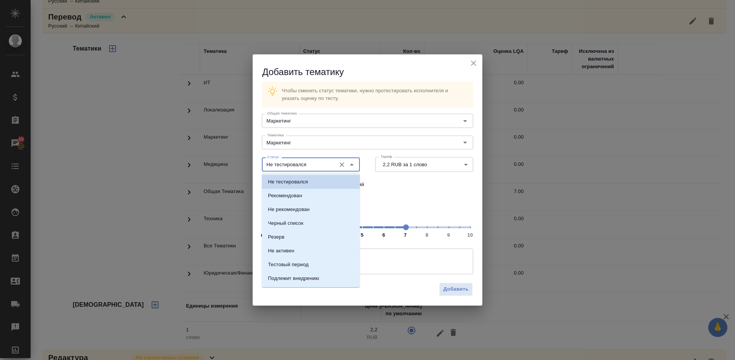
click at [321, 162] on input "Не тестировался" at bounding box center [298, 164] width 68 height 9
click at [310, 265] on li "Тестовый период" at bounding box center [311, 265] width 98 height 14
type input "Тестовый период"
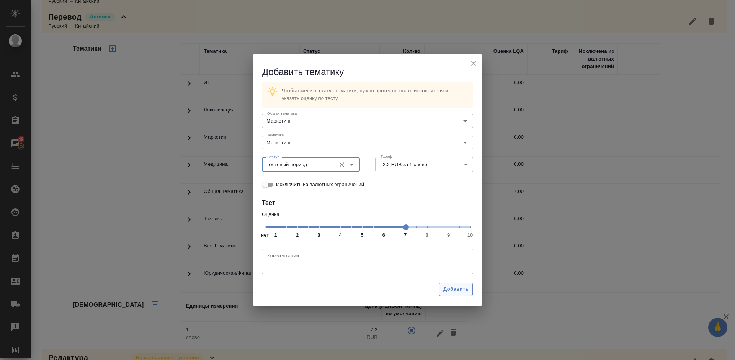
click at [449, 289] on span "Добавить" at bounding box center [455, 289] width 25 height 9
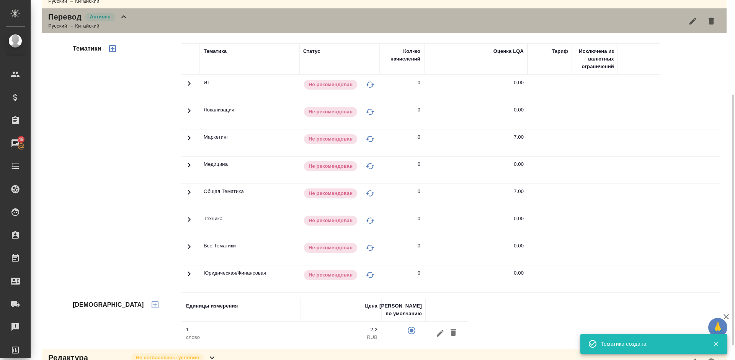
click at [136, 24] on div "Перевод Активен Русский → Китайский" at bounding box center [384, 20] width 685 height 25
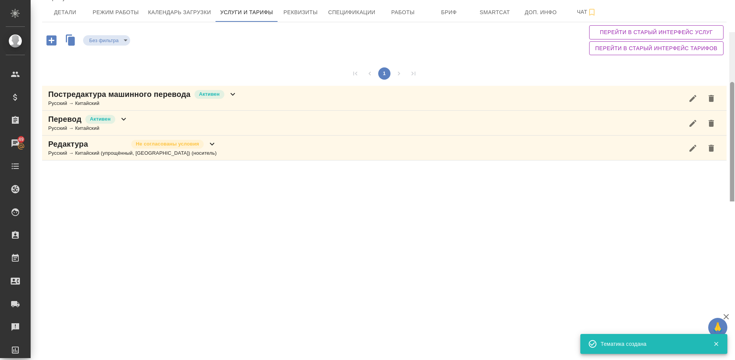
drag, startPoint x: 734, startPoint y: 128, endPoint x: 731, endPoint y: 56, distance: 72.4
click at [731, 82] on div at bounding box center [732, 158] width 4 height 152
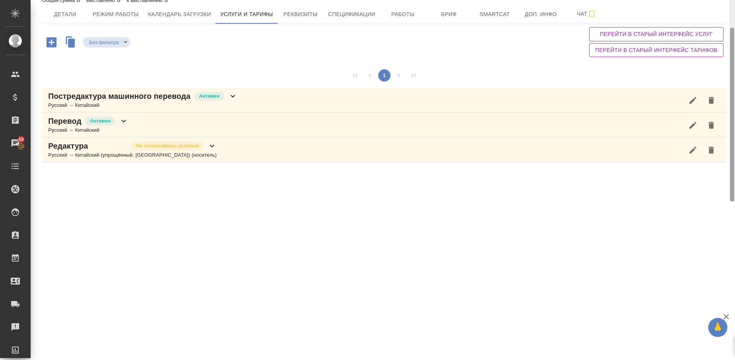
scroll to position [32, 0]
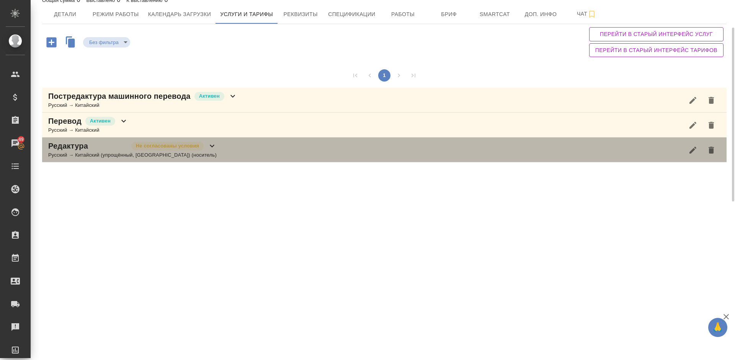
click at [193, 149] on div "Редактура Не согласованы условия Русский → Китайский (упрощённый, КНР) (носител…" at bounding box center [384, 149] width 685 height 25
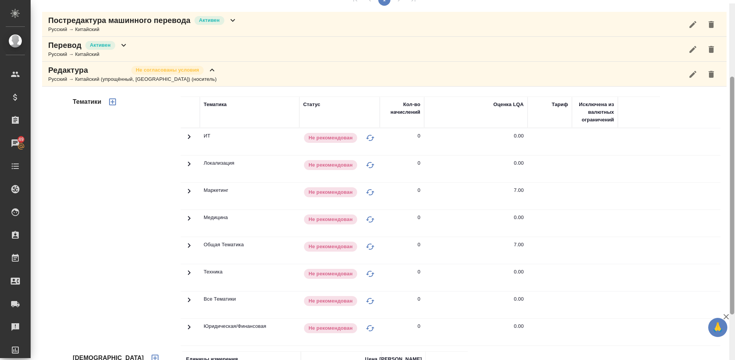
scroll to position [63, 0]
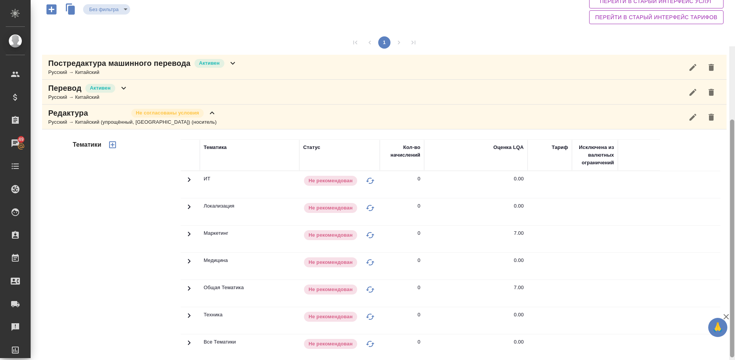
drag, startPoint x: 732, startPoint y: 218, endPoint x: 735, endPoint y: 137, distance: 80.5
click at [735, 137] on div at bounding box center [733, 228] width 6 height 360
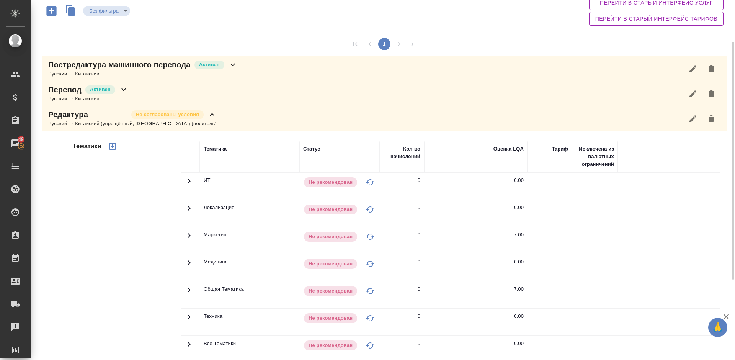
click at [198, 116] on div "Редактура Не согласованы условия Русский → Китайский (упрощённый, КНР) (носител…" at bounding box center [384, 118] width 685 height 25
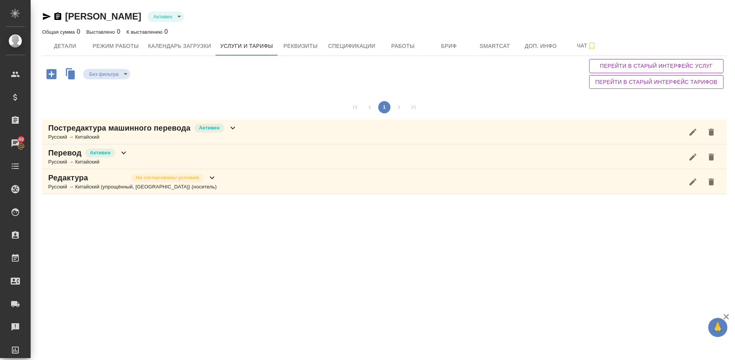
scroll to position [0, 0]
drag, startPoint x: 733, startPoint y: 62, endPoint x: 734, endPoint y: 1, distance: 61.3
click at [734, 1] on div "Чжоу Пин Пин Активен active Общая сумма 0 Выставлено 0 К выставлению 0 Детали Р…" at bounding box center [383, 100] width 705 height 201
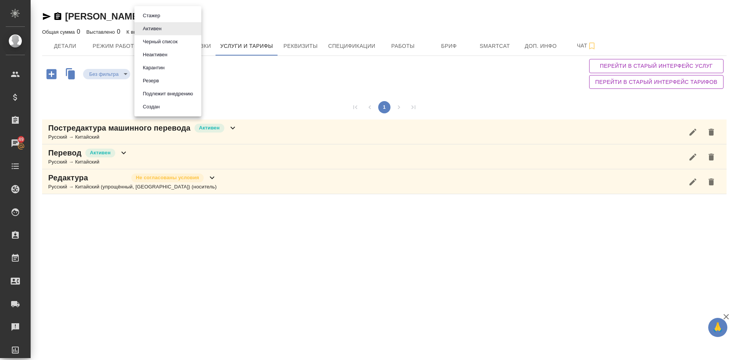
click at [166, 17] on body "🙏 .cls-1 fill:#fff; AWATERA Lazareva Anastasia Клиенты Спецификации Заказы 49 Ч…" at bounding box center [367, 180] width 735 height 360
click at [174, 93] on button "Подлежит внедрению" at bounding box center [168, 94] width 55 height 8
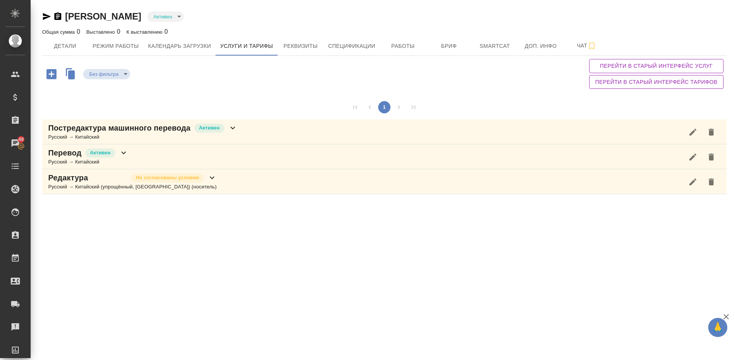
type input "toBeImplemented"
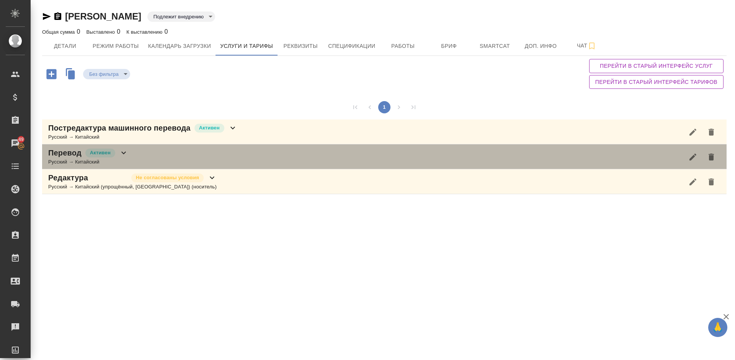
click at [133, 154] on div "Перевод Активен Русский → Китайский" at bounding box center [384, 156] width 685 height 25
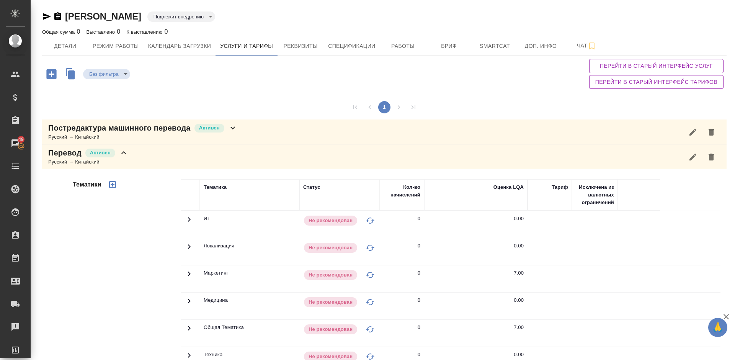
click at [134, 236] on div "Тематики" at bounding box center [126, 302] width 110 height 256
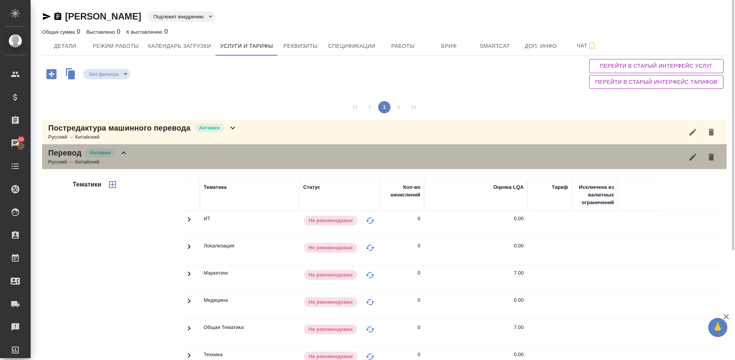
click at [140, 159] on div "Перевод Активен Русский → Китайский" at bounding box center [384, 156] width 685 height 25
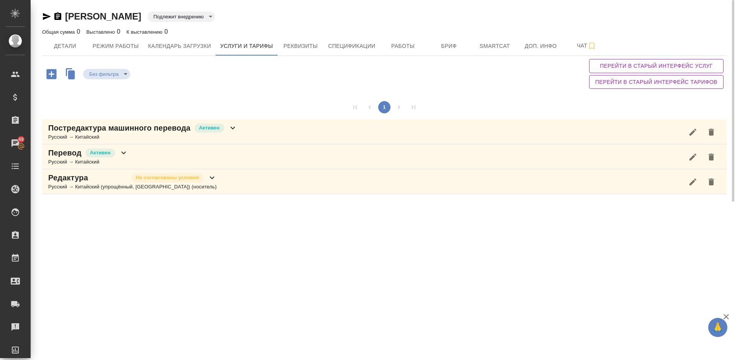
click at [250, 137] on div "Постредактура машинного перевода Активен Русский → Китайский" at bounding box center [384, 131] width 685 height 25
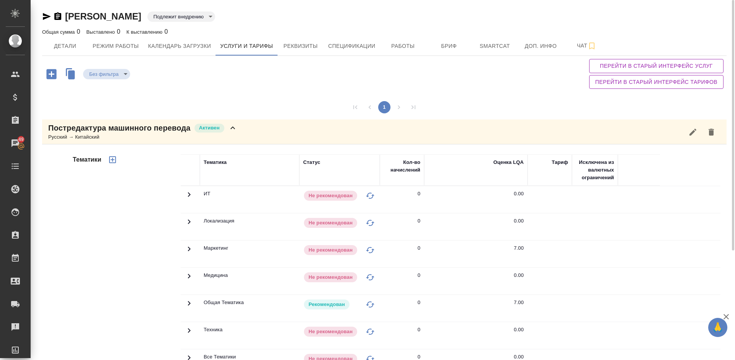
click at [127, 229] on div "Тематики" at bounding box center [126, 277] width 110 height 256
click at [234, 134] on div "Русский → Китайский" at bounding box center [142, 137] width 189 height 8
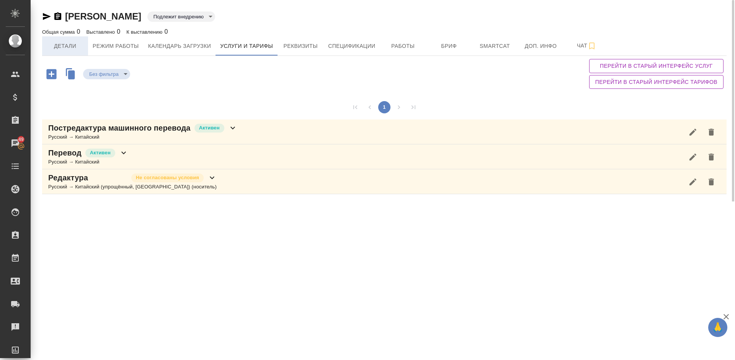
click at [68, 46] on span "Детали" at bounding box center [65, 46] width 37 height 10
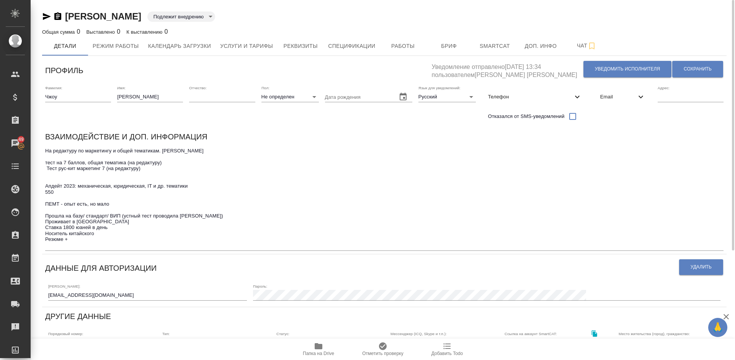
click at [73, 242] on textarea "На редактуру по маркетингу и общей тематикам. Таня Науменко тест на 7 баллов, о…" at bounding box center [384, 198] width 679 height 100
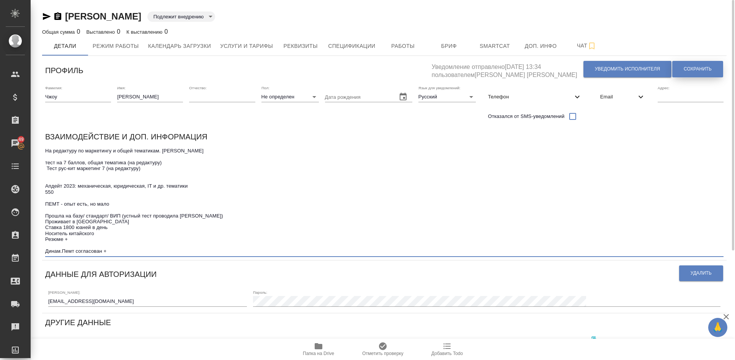
type textarea "На редактуру по маркетингу и общей тематикам. Таня Науменко тест на 7 баллов, о…"
click at [698, 66] on span "Сохранить" at bounding box center [698, 69] width 28 height 7
click at [575, 45] on span "Чат" at bounding box center [587, 46] width 37 height 10
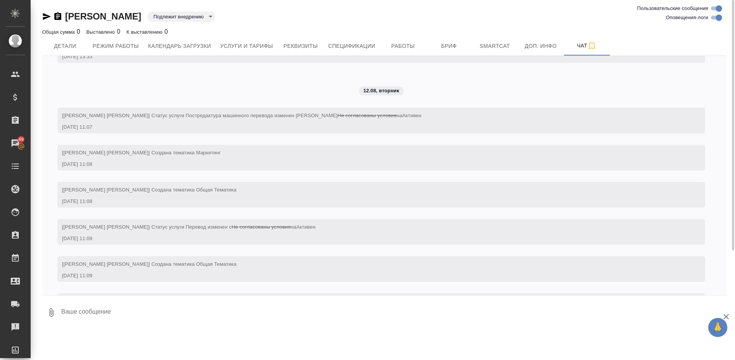
scroll to position [596, 0]
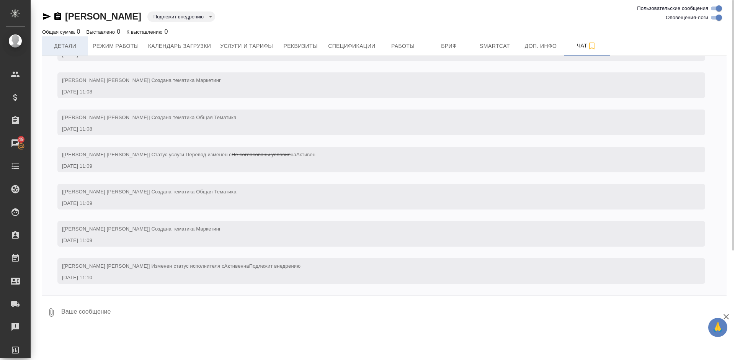
click at [71, 47] on span "Детали" at bounding box center [65, 46] width 37 height 10
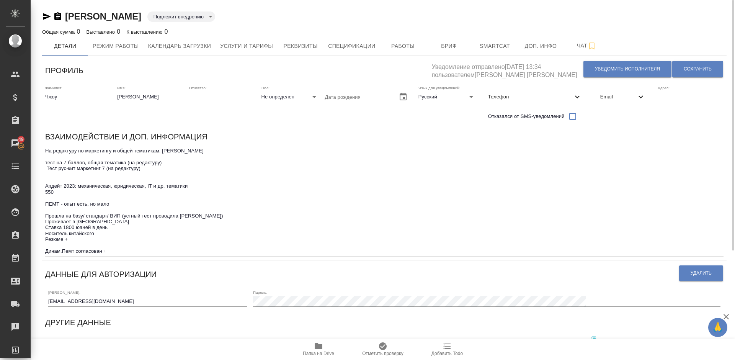
click at [46, 15] on icon "button" at bounding box center [47, 16] width 8 height 7
drag, startPoint x: 147, startPoint y: 185, endPoint x: 151, endPoint y: 186, distance: 4.7
click at [151, 186] on textarea "На редактуру по маркетингу и общей тематикам. Таня Науменко тест на 7 баллов, о…" at bounding box center [384, 201] width 679 height 106
click at [46, 16] on icon "button" at bounding box center [47, 16] width 8 height 7
click at [249, 46] on span "Услуги и тарифы" at bounding box center [246, 46] width 53 height 10
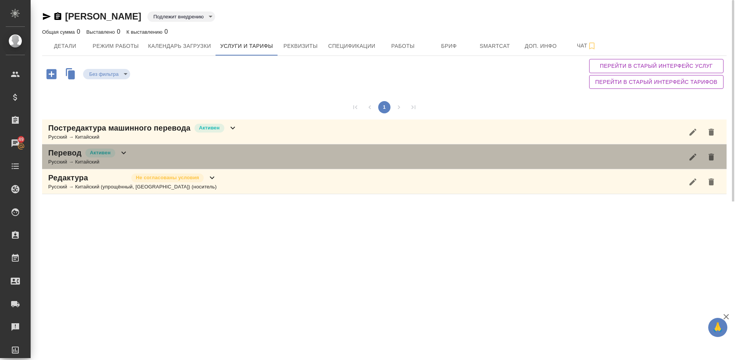
click at [160, 153] on div "Перевод Активен Русский → Китайский" at bounding box center [384, 156] width 685 height 25
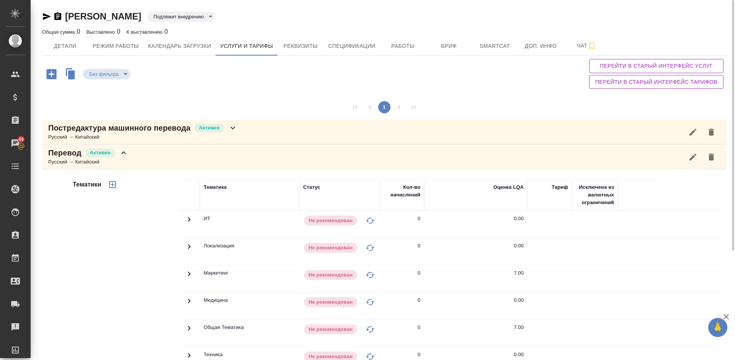
click at [114, 184] on icon "button" at bounding box center [112, 184] width 7 height 7
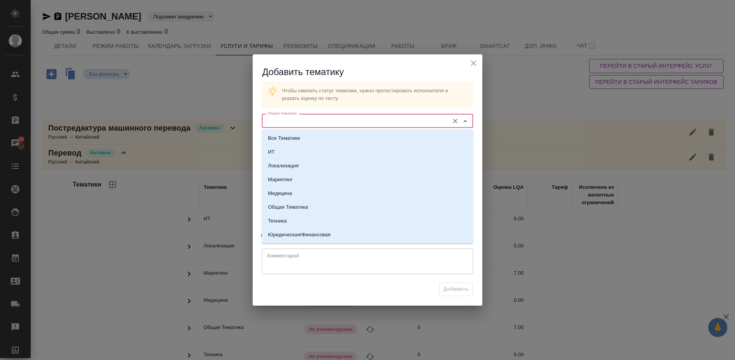
click at [309, 121] on input "Общая тематика" at bounding box center [354, 120] width 181 height 9
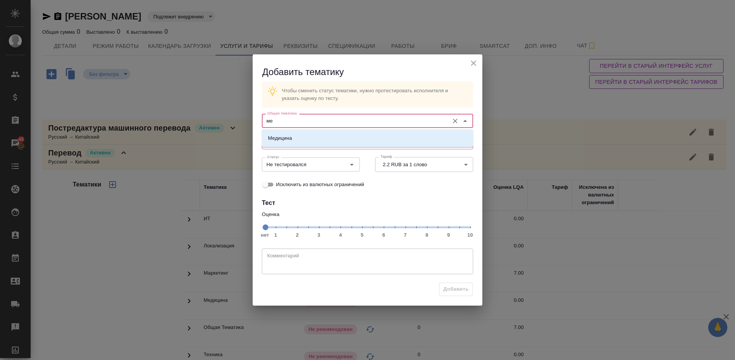
type input "м"
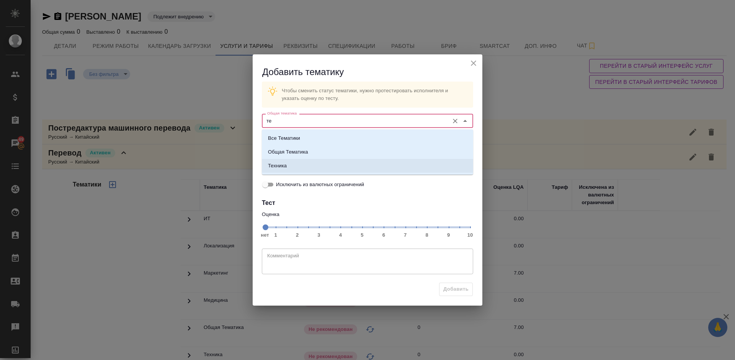
click at [307, 169] on li "Техника" at bounding box center [367, 166] width 211 height 14
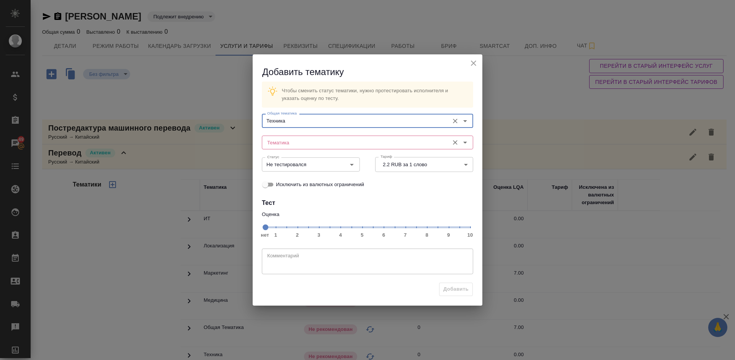
type input "Техника"
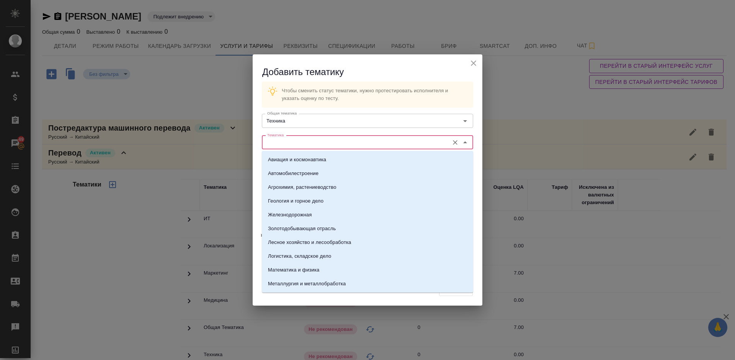
click at [301, 146] on input "Тематика" at bounding box center [354, 142] width 181 height 9
click at [311, 283] on p "Металлургия и металлобработка" at bounding box center [307, 284] width 78 height 8
type input "Металлургия и металлобработка"
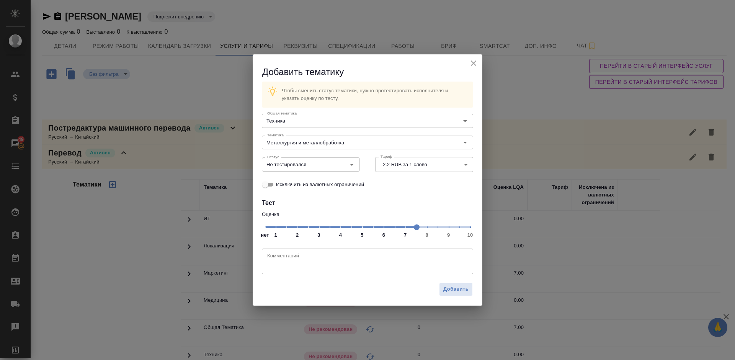
drag, startPoint x: 265, startPoint y: 227, endPoint x: 410, endPoint y: 228, distance: 144.8
click at [414, 228] on span at bounding box center [417, 227] width 6 height 6
drag, startPoint x: 406, startPoint y: 228, endPoint x: 414, endPoint y: 228, distance: 8.0
click at [414, 228] on span at bounding box center [417, 227] width 6 height 6
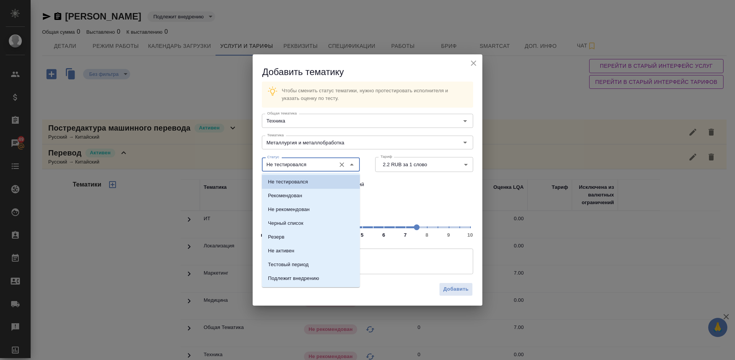
click at [321, 165] on input "Не тестировался" at bounding box center [298, 164] width 68 height 9
click at [308, 263] on p "Тестовый период" at bounding box center [288, 265] width 41 height 8
type input "Тестовый период"
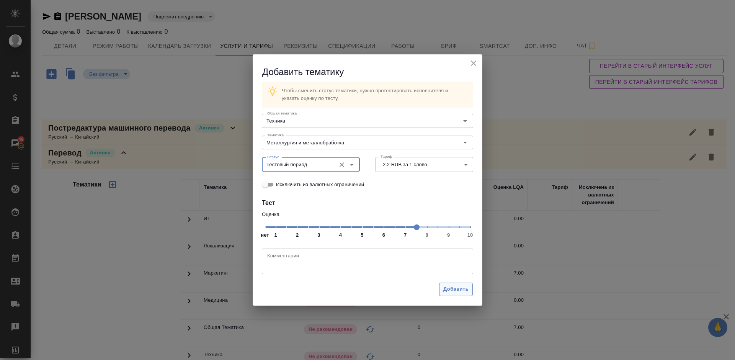
click at [450, 289] on span "Добавить" at bounding box center [455, 289] width 25 height 9
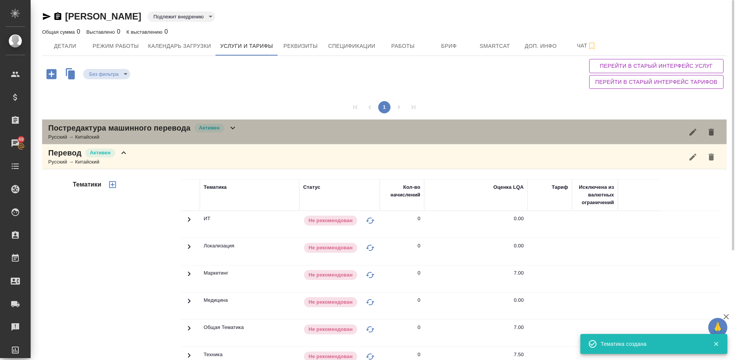
click at [238, 132] on div "Постредактура машинного перевода Активен Русский → Китайский" at bounding box center [384, 131] width 685 height 25
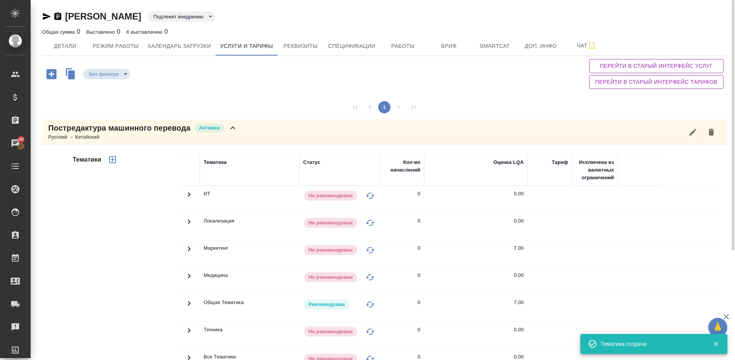
click at [134, 250] on div "Тематики" at bounding box center [126, 277] width 110 height 256
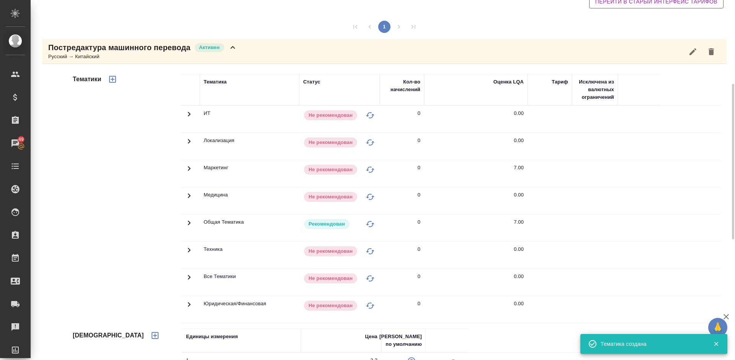
scroll to position [126, 0]
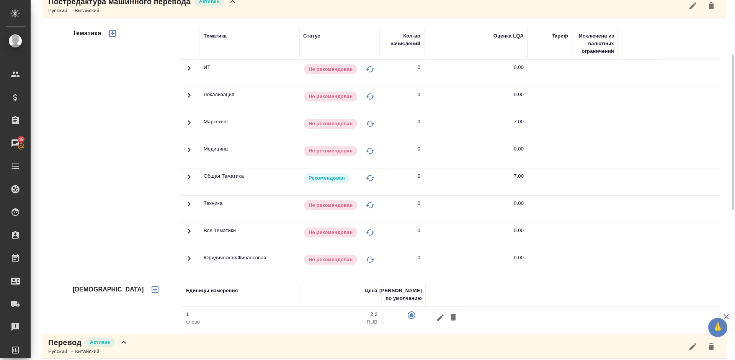
click at [114, 34] on icon "button" at bounding box center [112, 33] width 9 height 9
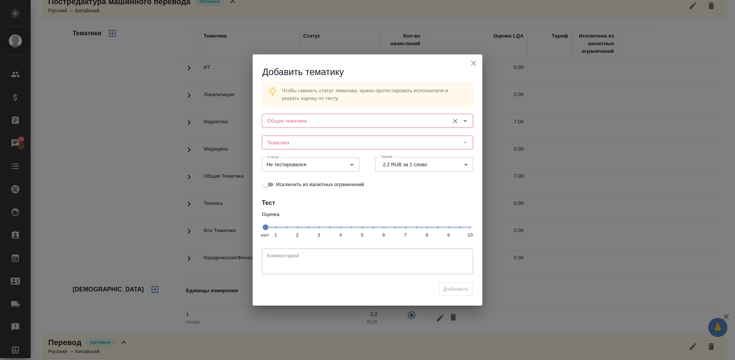
click at [317, 115] on div "Общая тематика" at bounding box center [367, 121] width 211 height 14
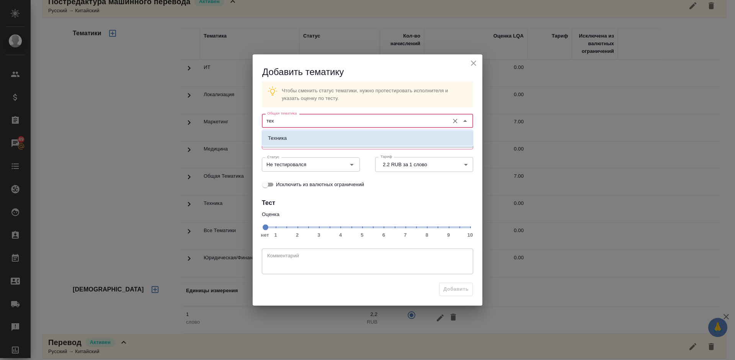
click at [321, 142] on li "Техника" at bounding box center [367, 138] width 211 height 14
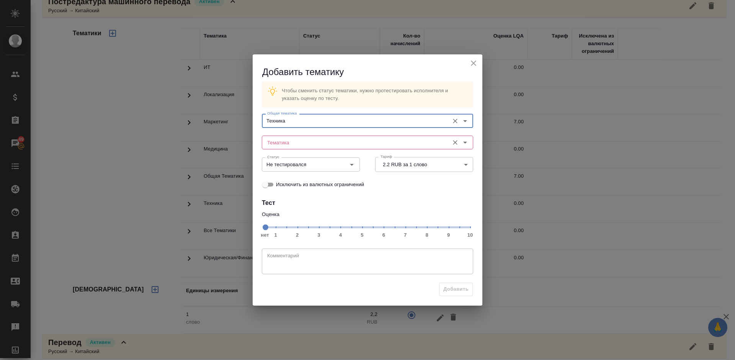
type input "Техника"
click at [299, 144] on input "Тематика" at bounding box center [354, 142] width 181 height 9
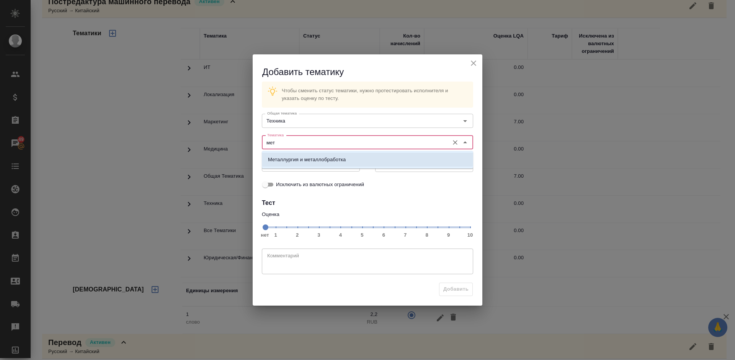
click at [313, 164] on li "Металлургия и металлобработка" at bounding box center [367, 160] width 211 height 14
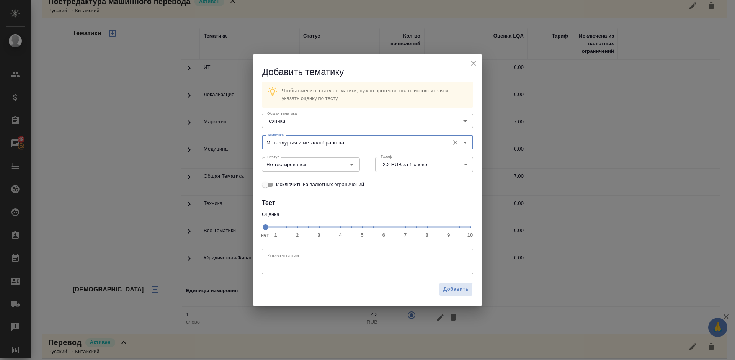
type input "Металлургия и металлобработка"
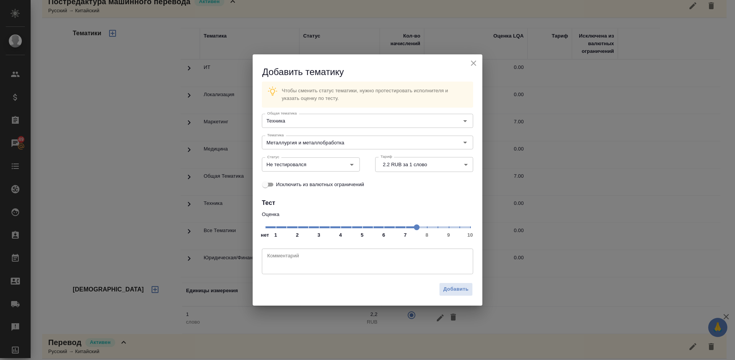
drag, startPoint x: 267, startPoint y: 229, endPoint x: 411, endPoint y: 229, distance: 144.0
click at [414, 229] on span at bounding box center [417, 227] width 6 height 6
click at [318, 164] on input "Не тестировался" at bounding box center [298, 164] width 68 height 9
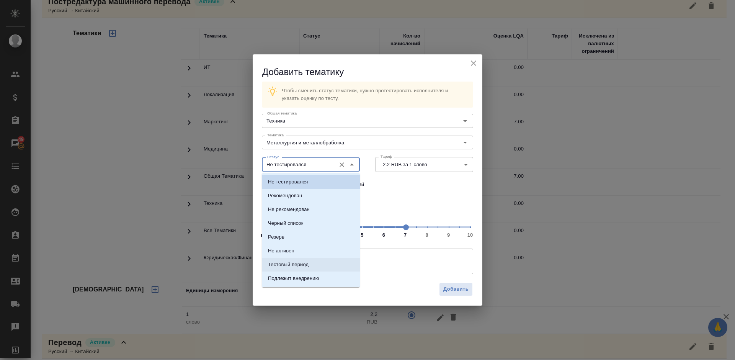
click at [312, 265] on li "Тестовый период" at bounding box center [311, 265] width 98 height 14
type input "Тестовый период"
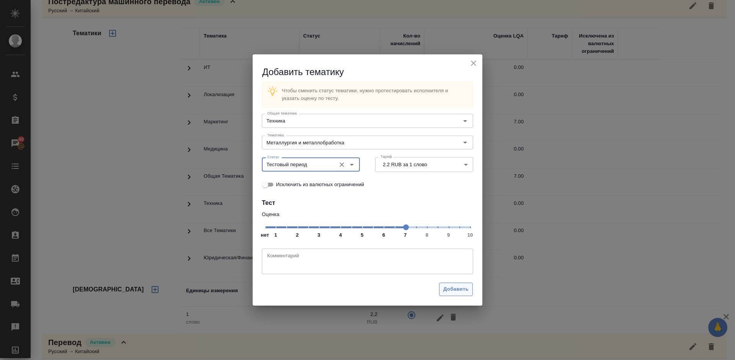
click at [452, 287] on span "Добавить" at bounding box center [455, 289] width 25 height 9
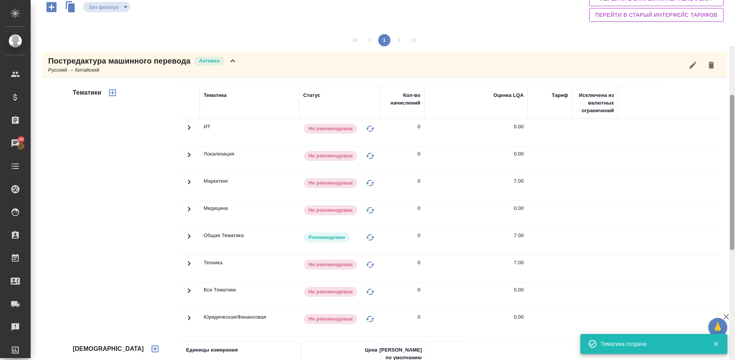
scroll to position [0, 0]
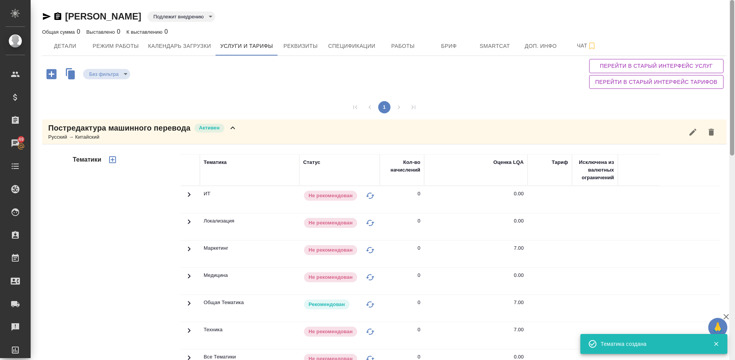
drag, startPoint x: 733, startPoint y: 137, endPoint x: 731, endPoint y: 76, distance: 60.9
click at [731, 76] on div at bounding box center [732, 77] width 4 height 155
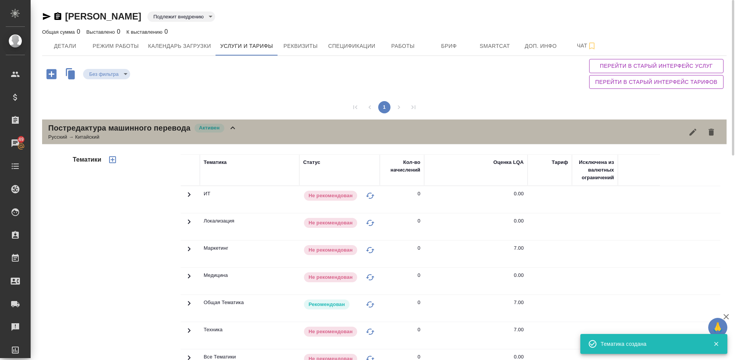
click at [241, 131] on div "Постредактура машинного перевода Активен Русский → Китайский" at bounding box center [384, 131] width 685 height 25
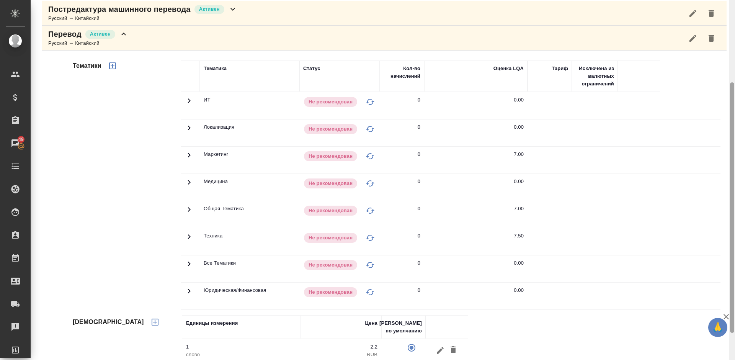
scroll to position [157, 0]
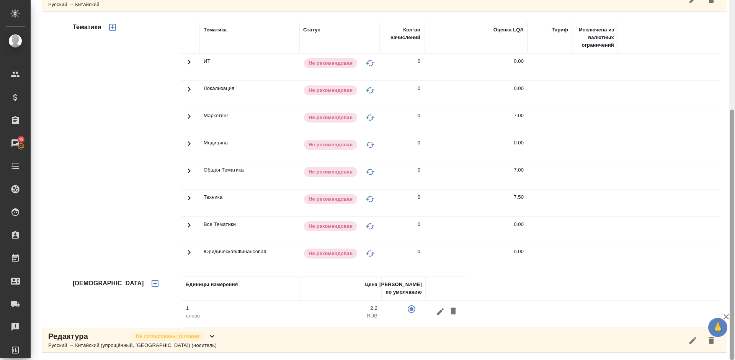
drag, startPoint x: 733, startPoint y: 92, endPoint x: 735, endPoint y: 177, distance: 85.4
click at [735, 177] on div at bounding box center [733, 180] width 6 height 360
click at [190, 67] on icon at bounding box center [189, 61] width 9 height 9
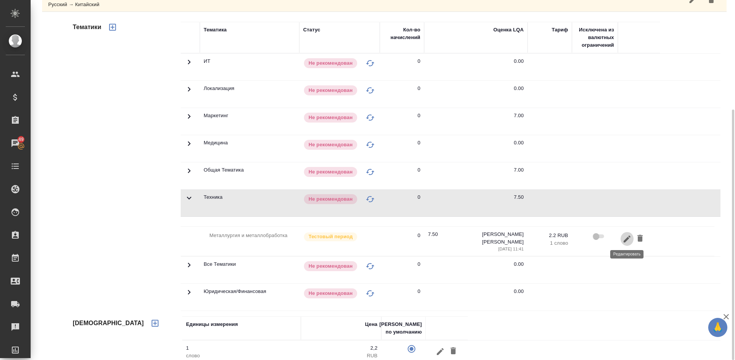
click at [625, 237] on icon "button" at bounding box center [627, 238] width 9 height 9
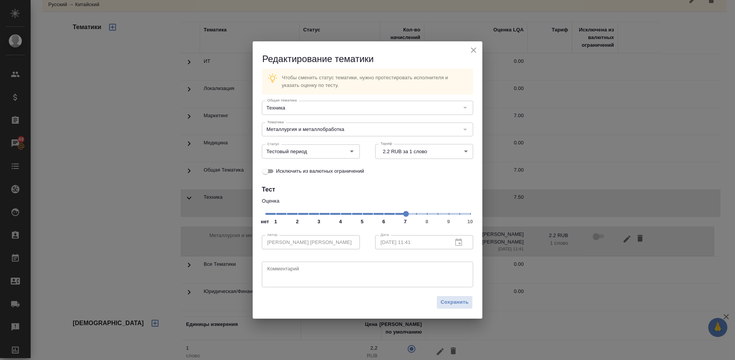
drag, startPoint x: 416, startPoint y: 214, endPoint x: 408, endPoint y: 215, distance: 7.7
click at [408, 215] on span at bounding box center [406, 214] width 6 height 6
click at [452, 301] on span "Сохранить" at bounding box center [455, 302] width 28 height 9
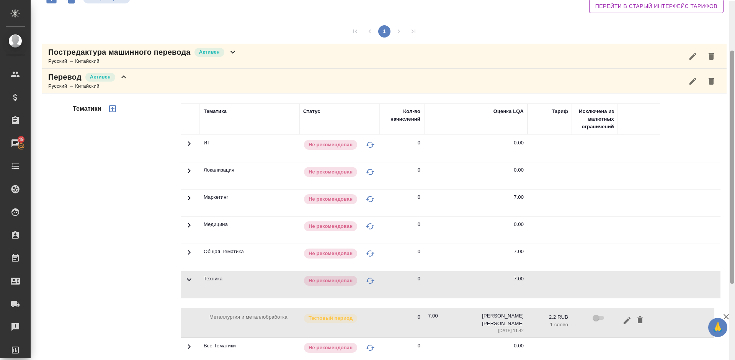
scroll to position [74, 0]
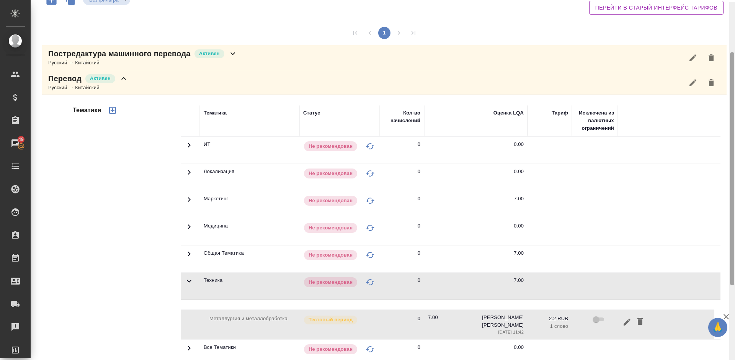
drag, startPoint x: 734, startPoint y: 145, endPoint x: 734, endPoint y: 87, distance: 57.8
click at [734, 87] on div at bounding box center [732, 168] width 4 height 233
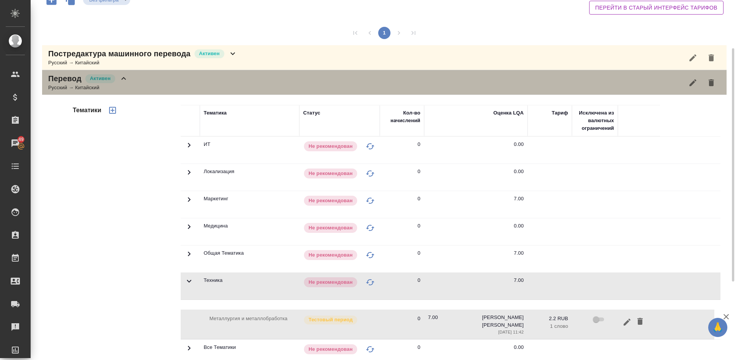
click at [133, 82] on div "Перевод Активен Русский → Китайский" at bounding box center [384, 82] width 685 height 25
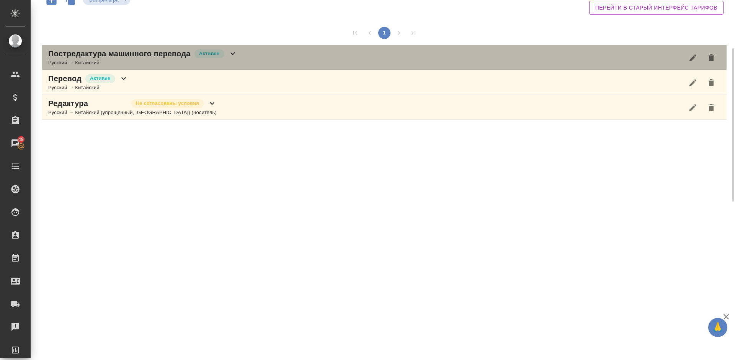
click at [239, 59] on div "Постредактура машинного перевода Активен Русский → Китайский" at bounding box center [384, 57] width 685 height 25
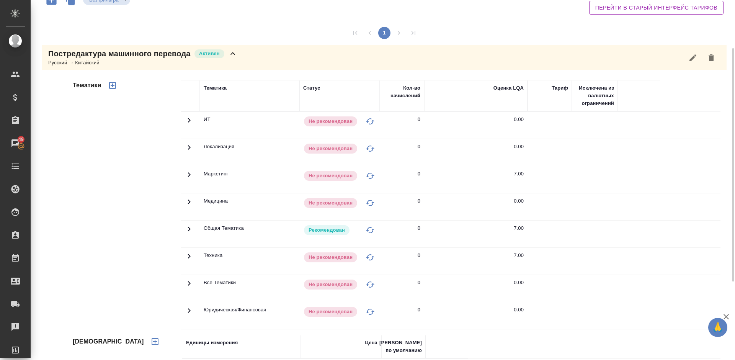
click at [239, 59] on div "Постредактура машинного перевода Активен Русский → Китайский" at bounding box center [384, 57] width 685 height 25
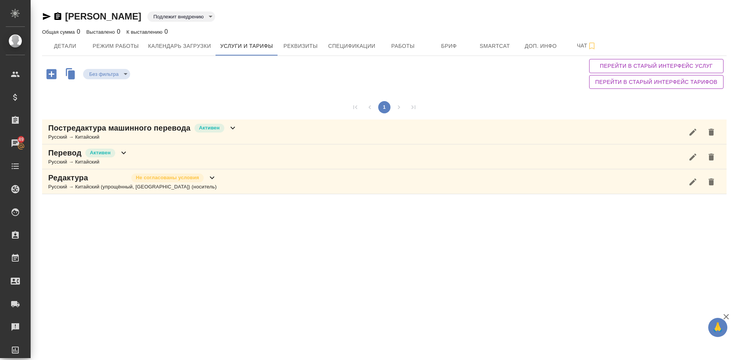
scroll to position [0, 0]
drag, startPoint x: 733, startPoint y: 84, endPoint x: 735, endPoint y: 8, distance: 76.6
click at [735, 8] on div "Чжоу Пин Пин Подлежит внедрению toBeImplemented Общая сумма 0 Выставлено 0 К вы…" at bounding box center [383, 100] width 705 height 201
click at [71, 45] on span "Детали" at bounding box center [65, 46] width 37 height 10
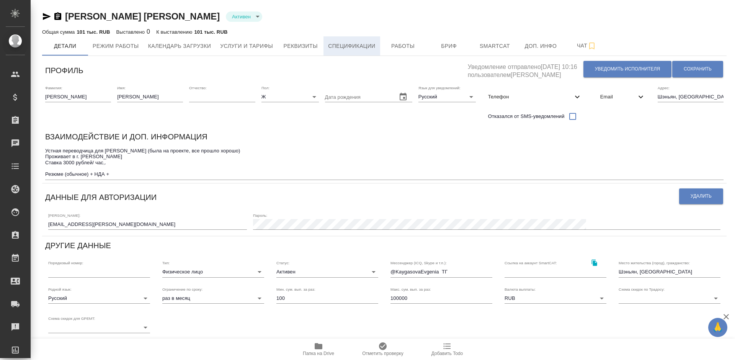
click at [355, 47] on span "Спецификации" at bounding box center [351, 46] width 47 height 10
